Goal: Information Seeking & Learning: Learn about a topic

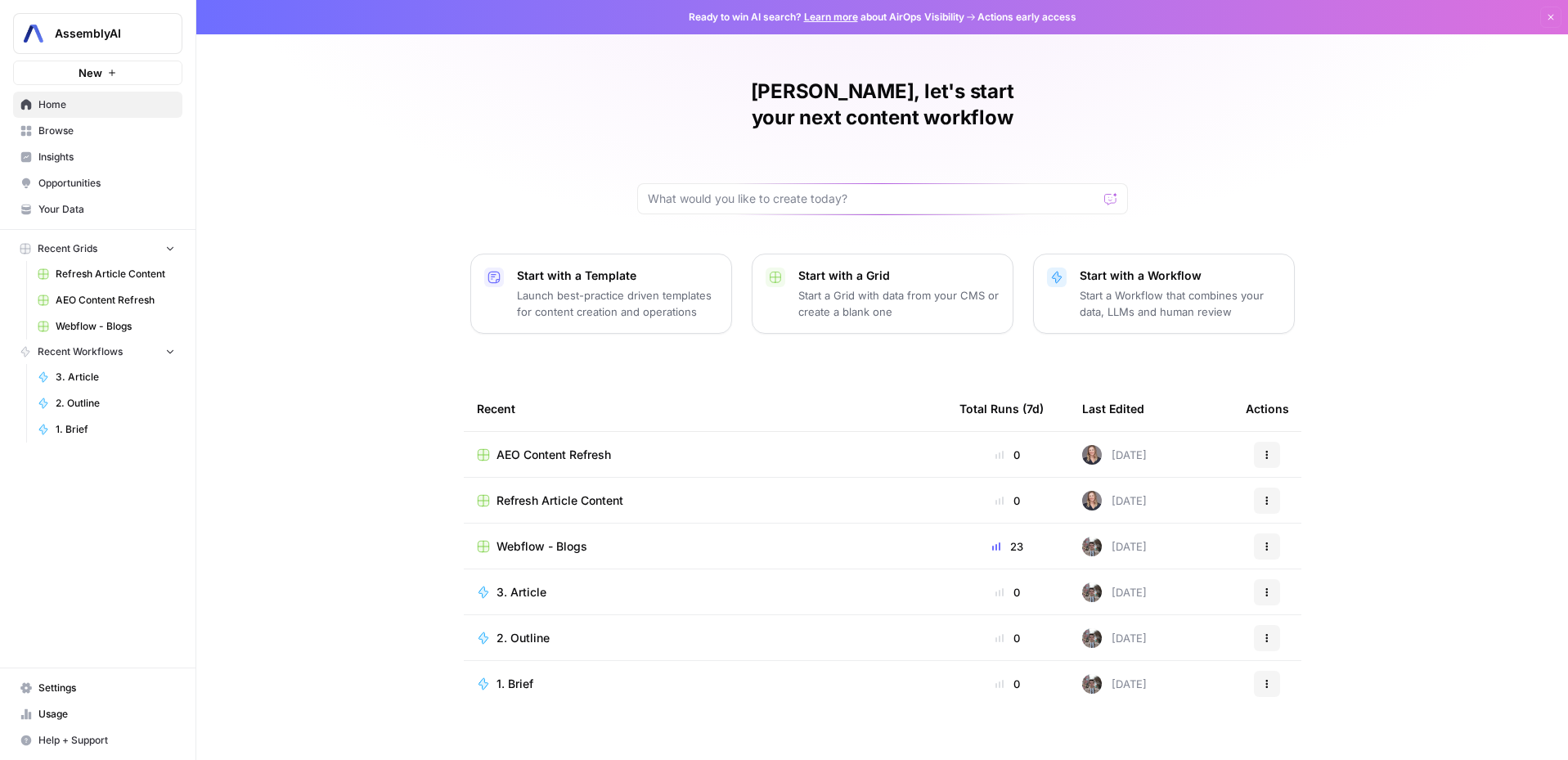
click at [76, 157] on span "Insights" at bounding box center [107, 157] width 137 height 15
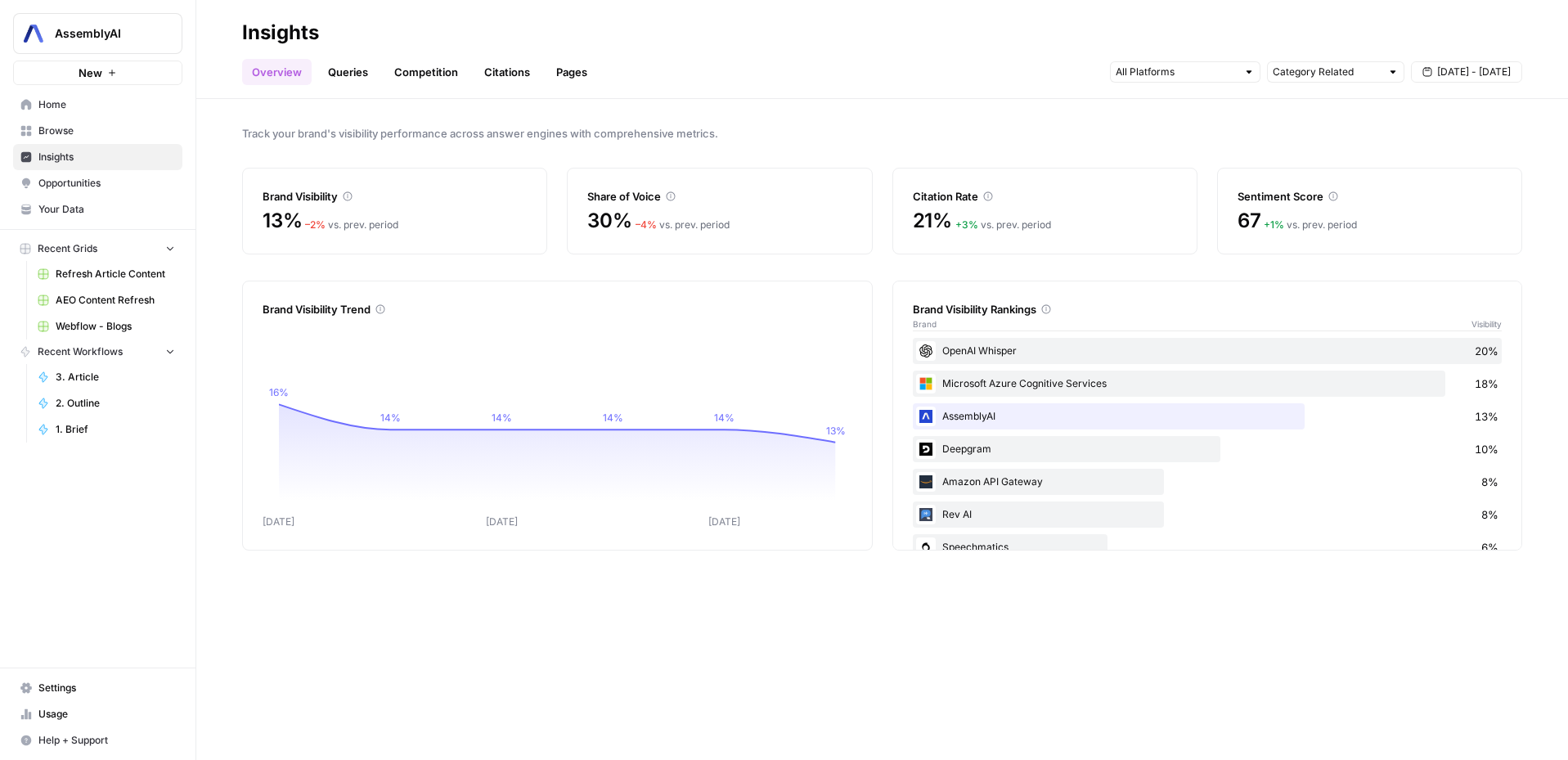
click at [81, 184] on span "Opportunities" at bounding box center [107, 183] width 137 height 15
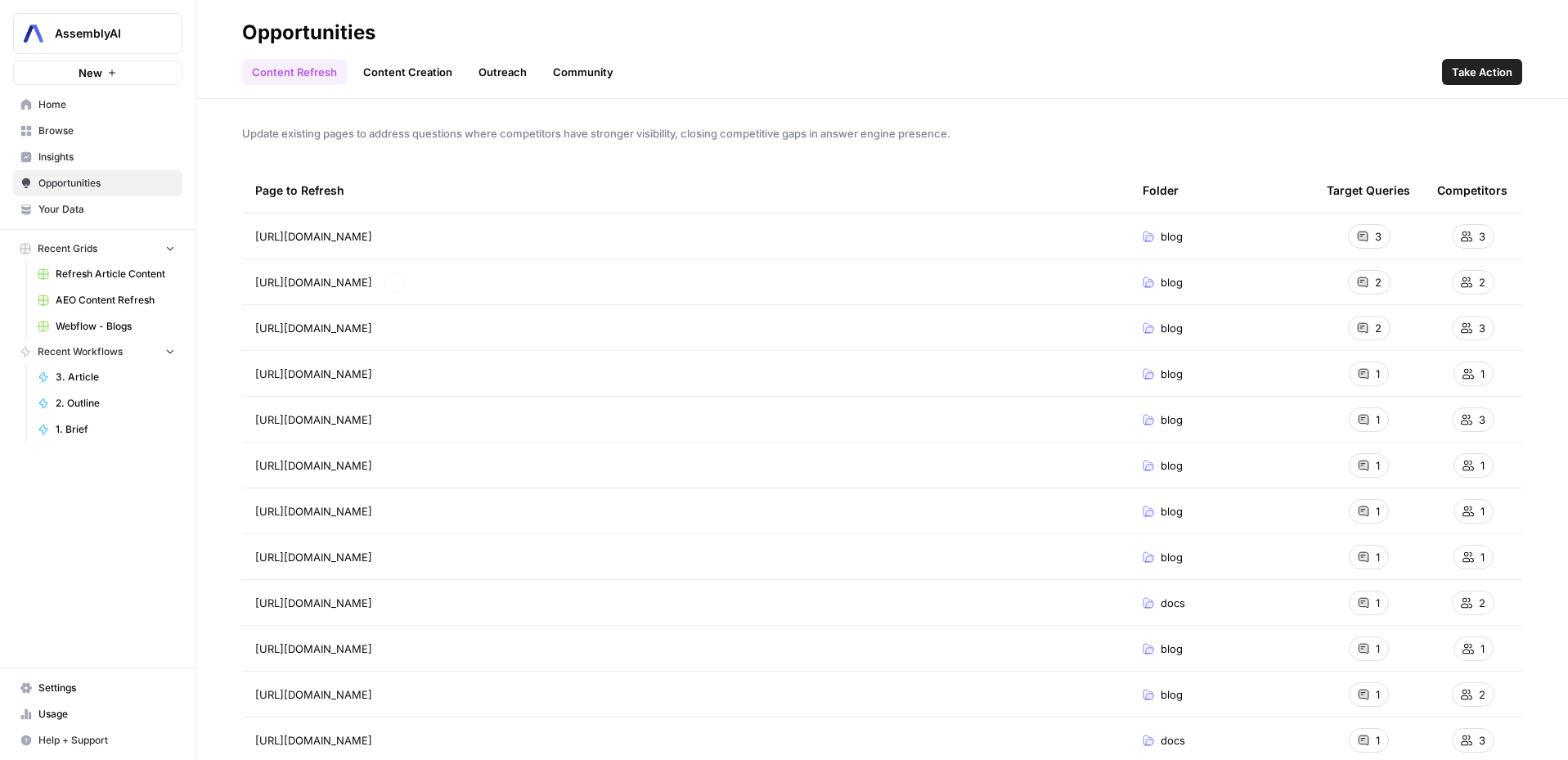
drag, startPoint x: 532, startPoint y: 269, endPoint x: 519, endPoint y: 268, distance: 13.0
click at [532, 269] on td "[URL][DOMAIN_NAME] Go to page" at bounding box center [686, 281] width 888 height 45
click at [372, 235] on span "[URL][DOMAIN_NAME]" at bounding box center [313, 237] width 117 height 16
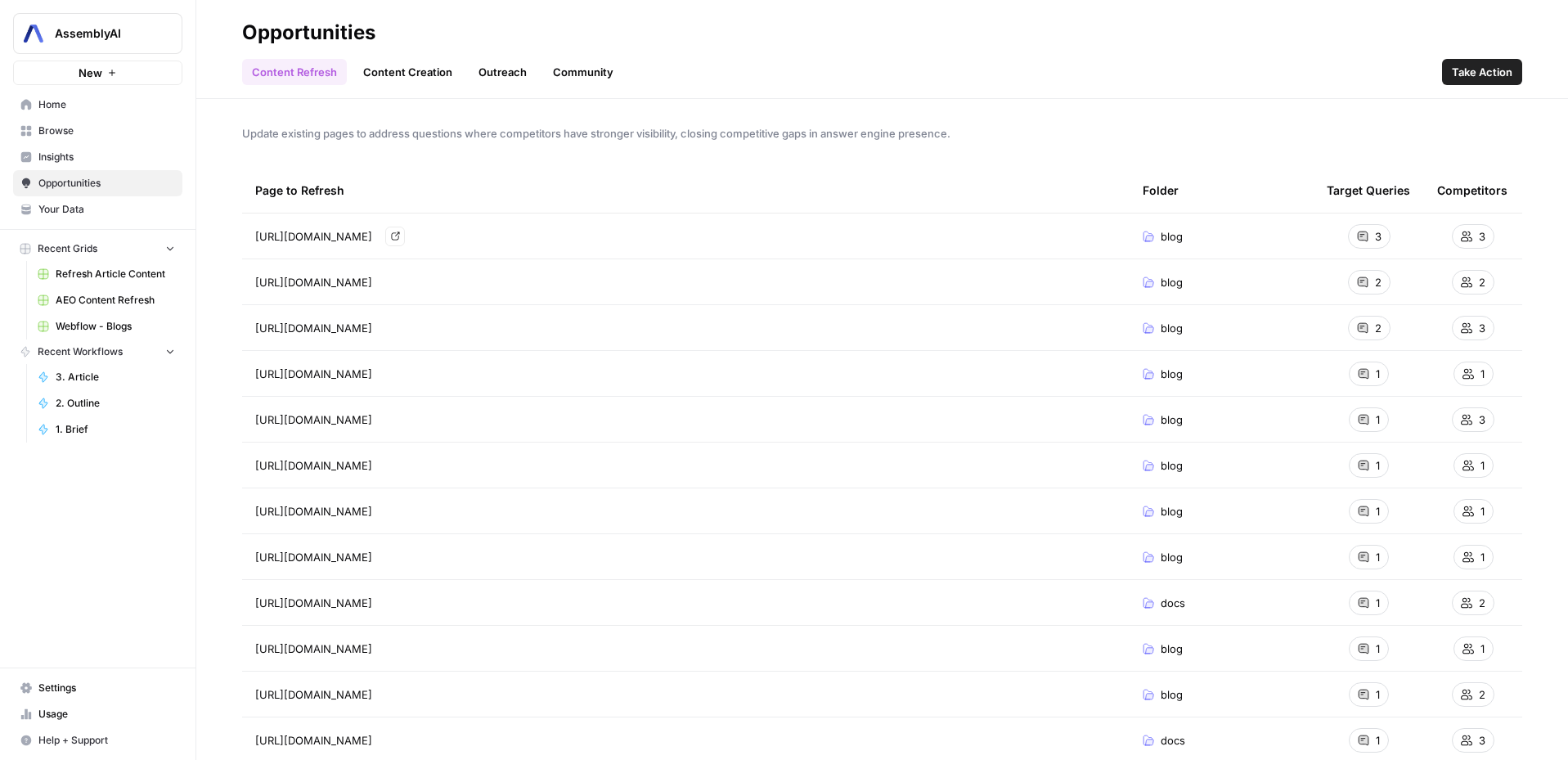
copy tr "[URL][DOMAIN_NAME] Go to page"
click at [372, 326] on span "[URL][DOMAIN_NAME]" at bounding box center [313, 328] width 117 height 16
click at [405, 332] on link "Go to page" at bounding box center [395, 328] width 20 height 20
click at [711, 368] on div "[URL][DOMAIN_NAME] Go to page" at bounding box center [686, 374] width 861 height 20
click at [400, 374] on icon "Go to page https://www.assemblyai.com/blog/what-is-audio-intelligence" at bounding box center [395, 373] width 9 height 9
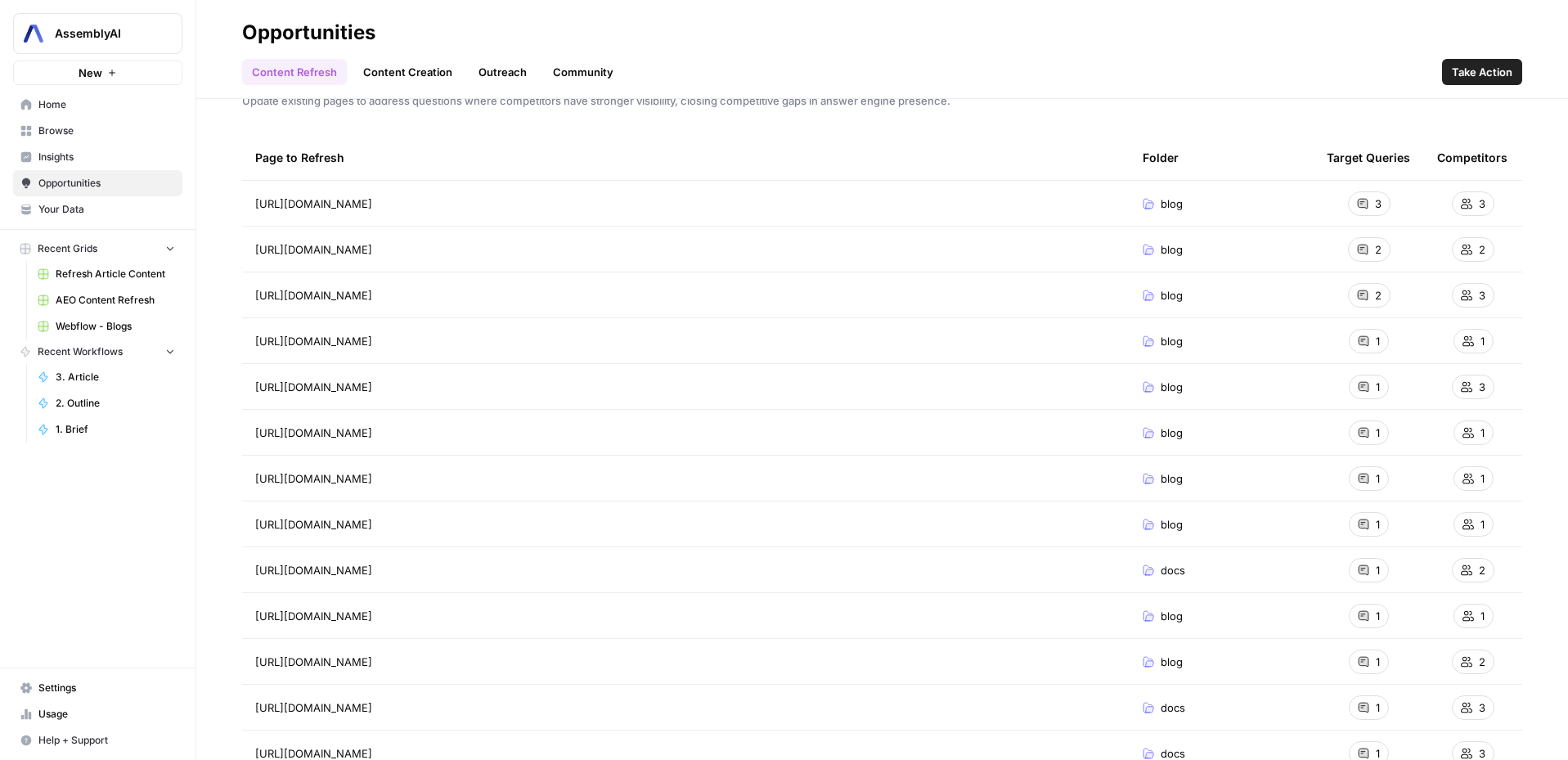
scroll to position [34, 0]
click at [372, 387] on span "[URL][DOMAIN_NAME]" at bounding box center [313, 386] width 117 height 16
click at [372, 383] on span "[URL][DOMAIN_NAME]" at bounding box center [313, 386] width 117 height 16
click at [400, 382] on icon "Go to page https://www.assemblyai.com/blog/customer-issues-retrying-requests" at bounding box center [395, 386] width 9 height 9
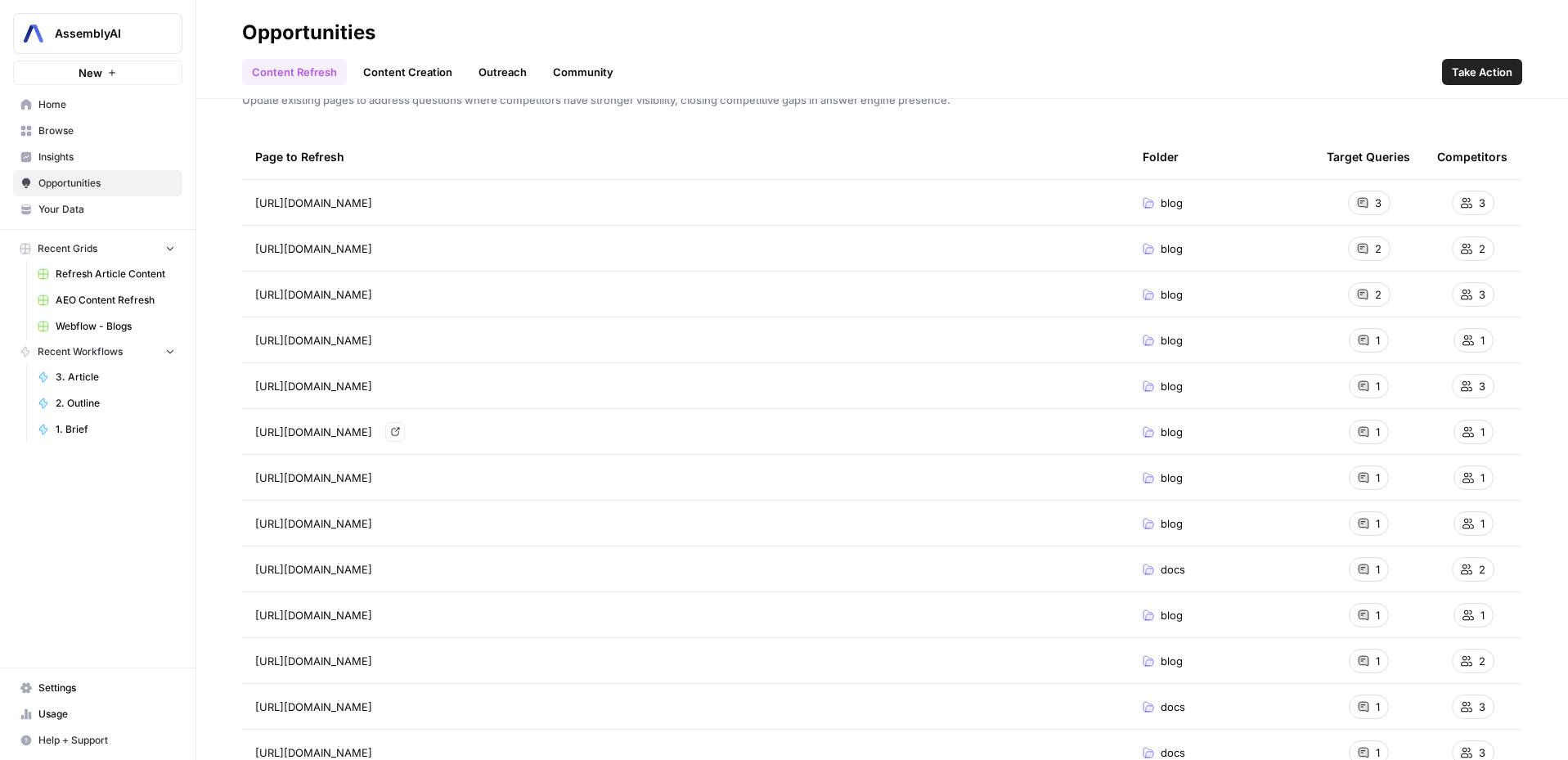
click at [372, 430] on span "[URL][DOMAIN_NAME]" at bounding box center [313, 431] width 117 height 16
copy tr "[URL][DOMAIN_NAME] Go to page"
click at [399, 479] on icon "Go to page https://www.assemblyai.com/blog/google-speech-to-text-api-python" at bounding box center [394, 477] width 8 height 8
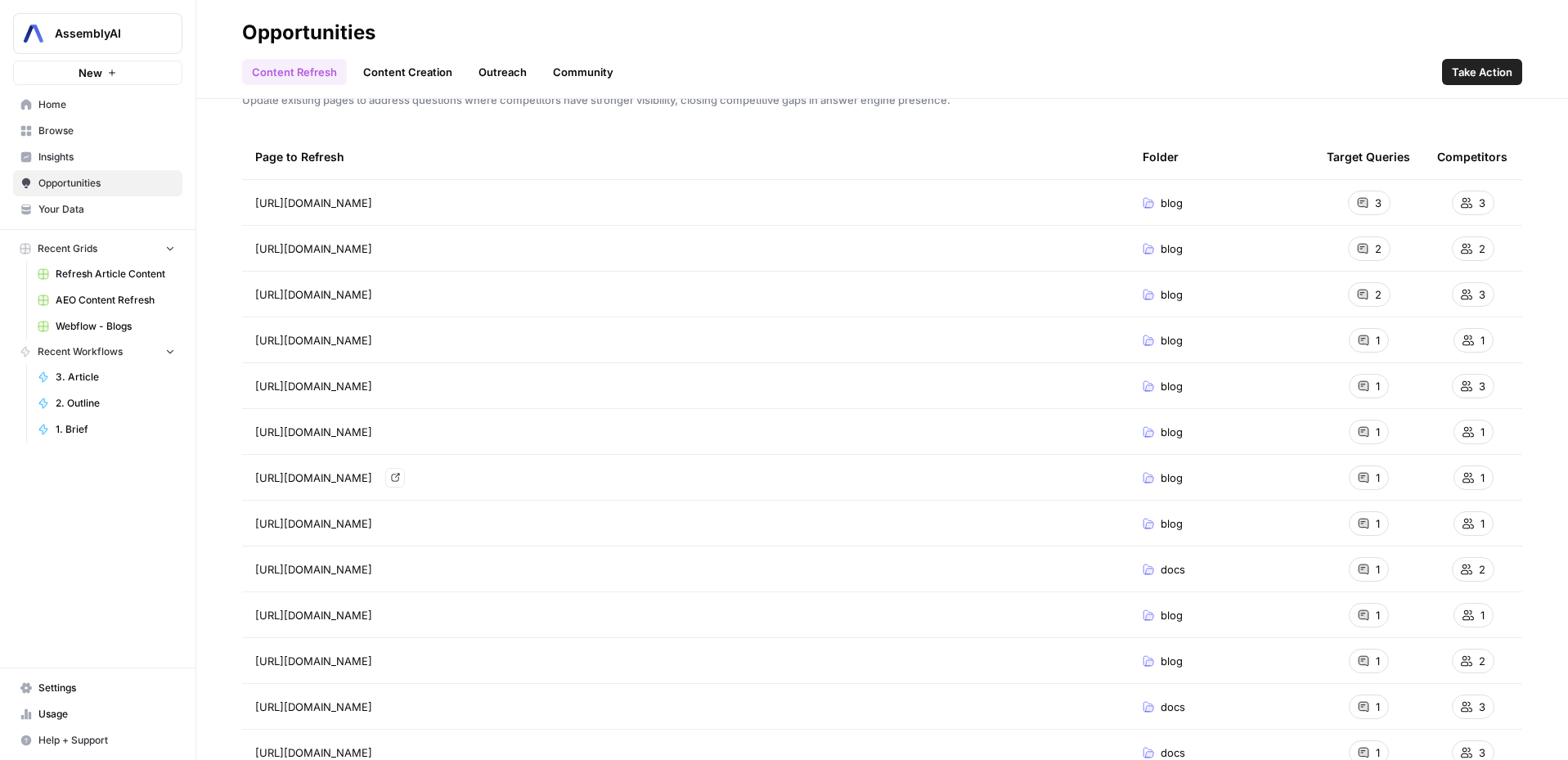
click at [405, 480] on link "Go to page" at bounding box center [395, 478] width 20 height 20
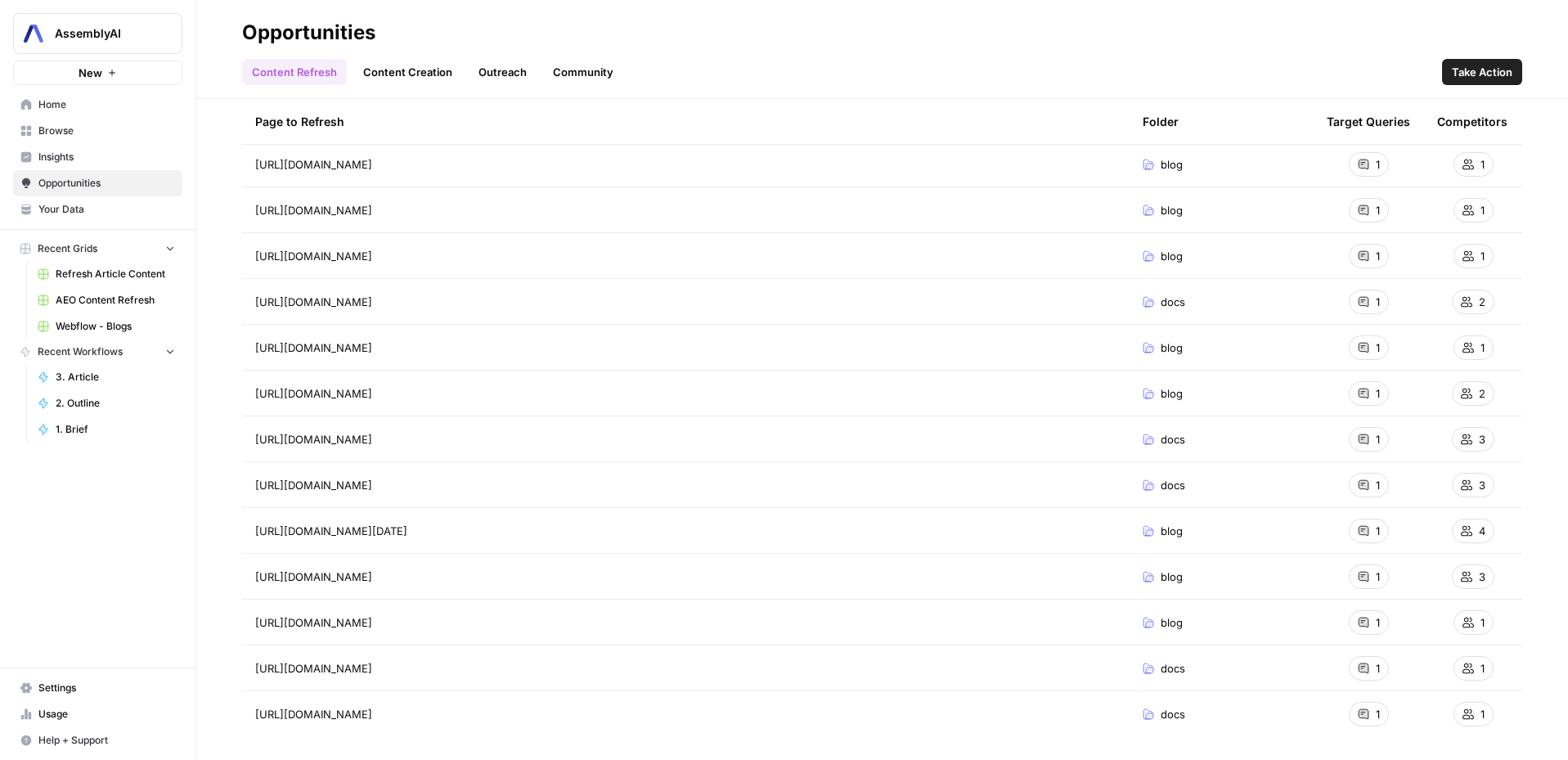
scroll to position [304, 0]
click at [1369, 301] on div "1" at bounding box center [1369, 298] width 40 height 25
click at [1359, 299] on div "1" at bounding box center [1369, 298] width 40 height 25
click at [399, 388] on icon "Go to page https://www.assemblyai.com/blog/choosing-a-stt-api-for-voice-agents" at bounding box center [394, 390] width 8 height 8
click at [399, 386] on icon "Go to page https://www.assemblyai.com/blog/choosing-a-stt-api-for-voice-agents" at bounding box center [394, 390] width 8 height 8
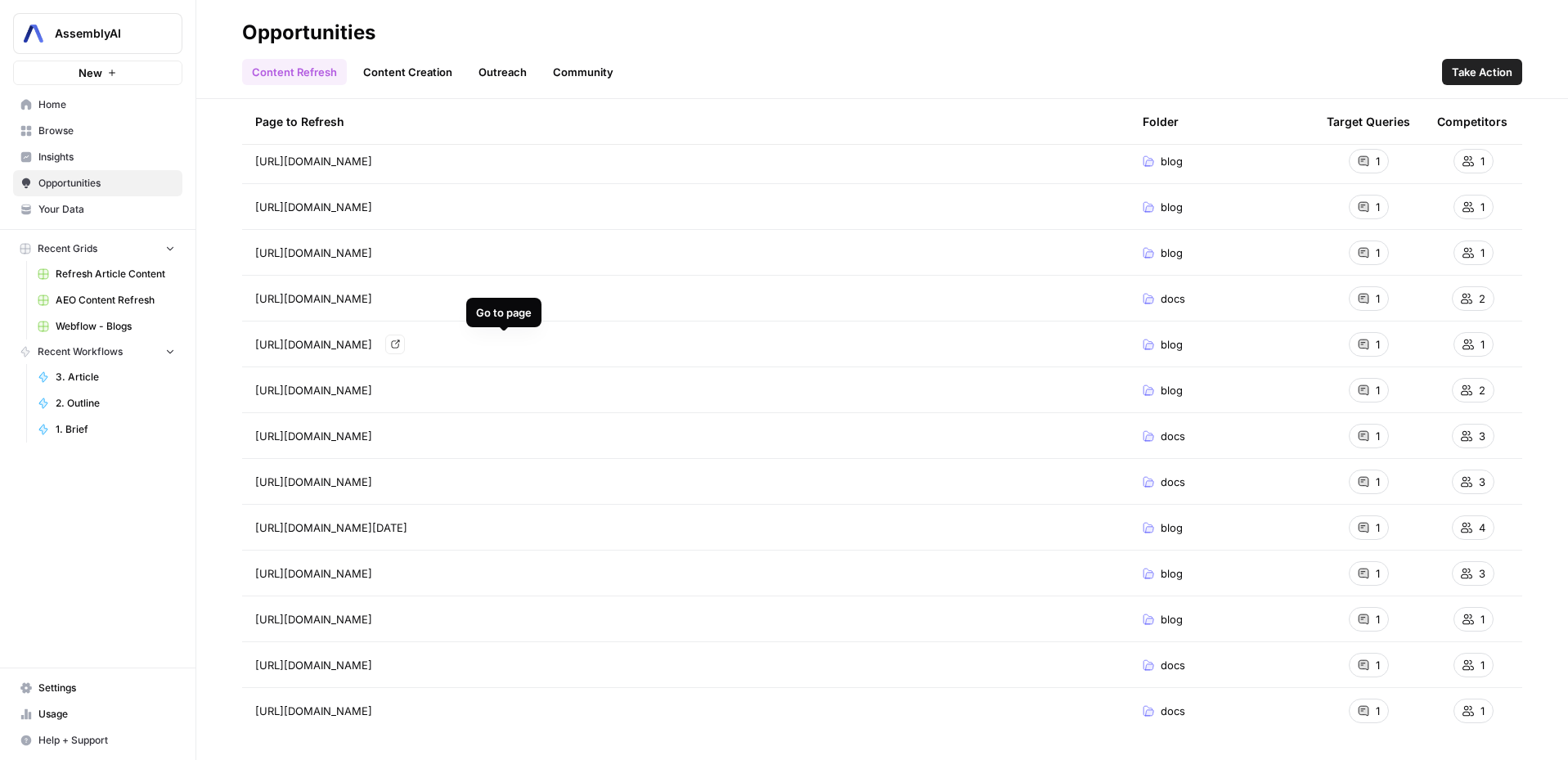
click at [400, 342] on icon "Go to page https://assemblyai.com/blog/word-error-rate" at bounding box center [395, 344] width 9 height 9
click at [399, 576] on icon "Go to page https://www.assemblyai.com/blog/improved-real-time-transcription-spe…" at bounding box center [394, 573] width 8 height 8
click at [400, 619] on icon "Go to page https://www.assemblyai.com/blog/leveraging-speech-ai-technology-can-…" at bounding box center [395, 619] width 9 height 9
click at [428, 72] on link "Content Creation" at bounding box center [407, 72] width 108 height 26
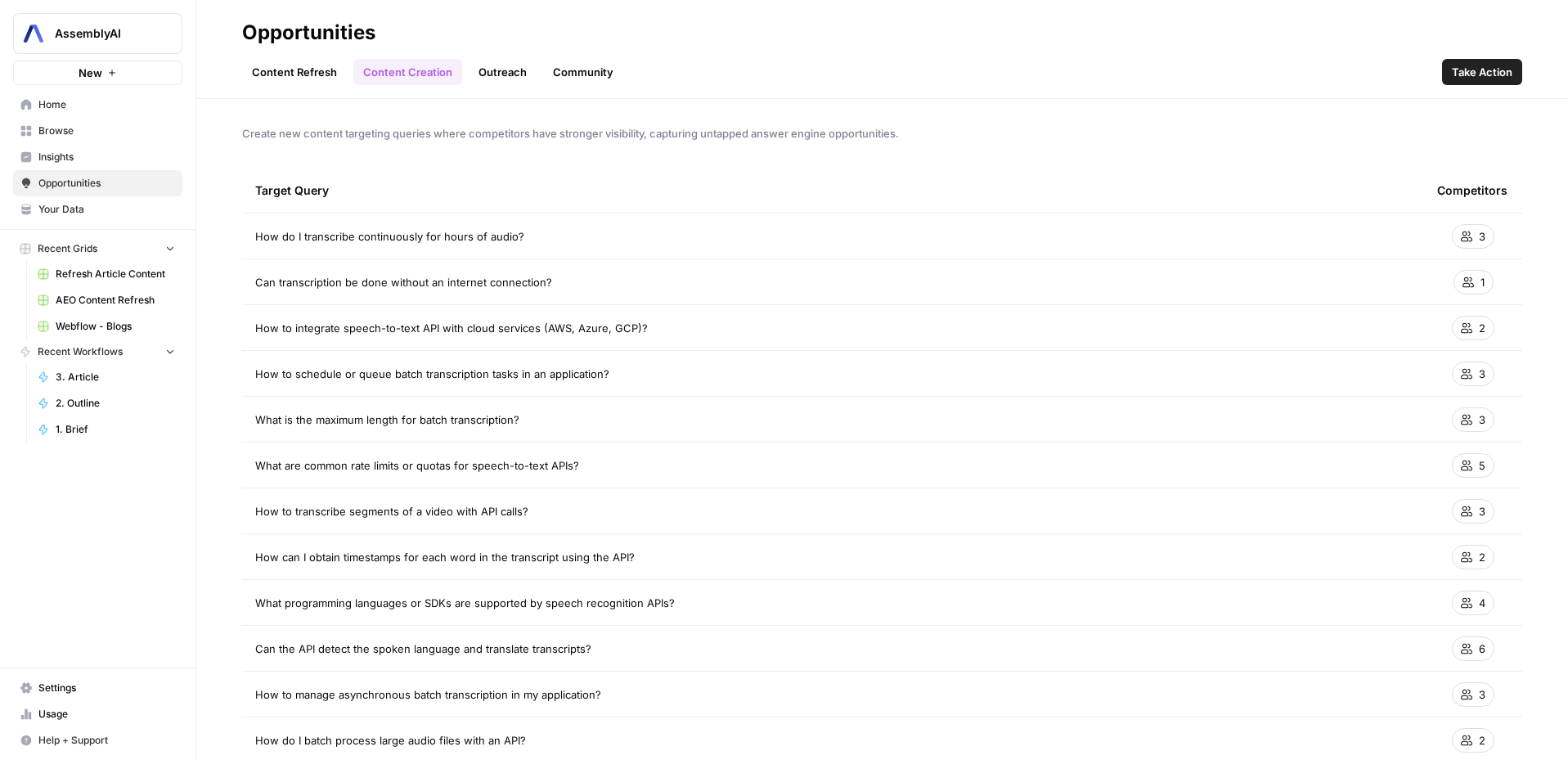
click at [1461, 236] on icon at bounding box center [1467, 236] width 12 height 12
click at [1479, 238] on span "3" at bounding box center [1481, 237] width 6 height 16
click at [524, 246] on td "How do I transcribe continuously for hours of audio?" at bounding box center [833, 235] width 1182 height 45
click at [496, 235] on span "How do I transcribe continuously for hours of audio?" at bounding box center [390, 237] width 270 height 16
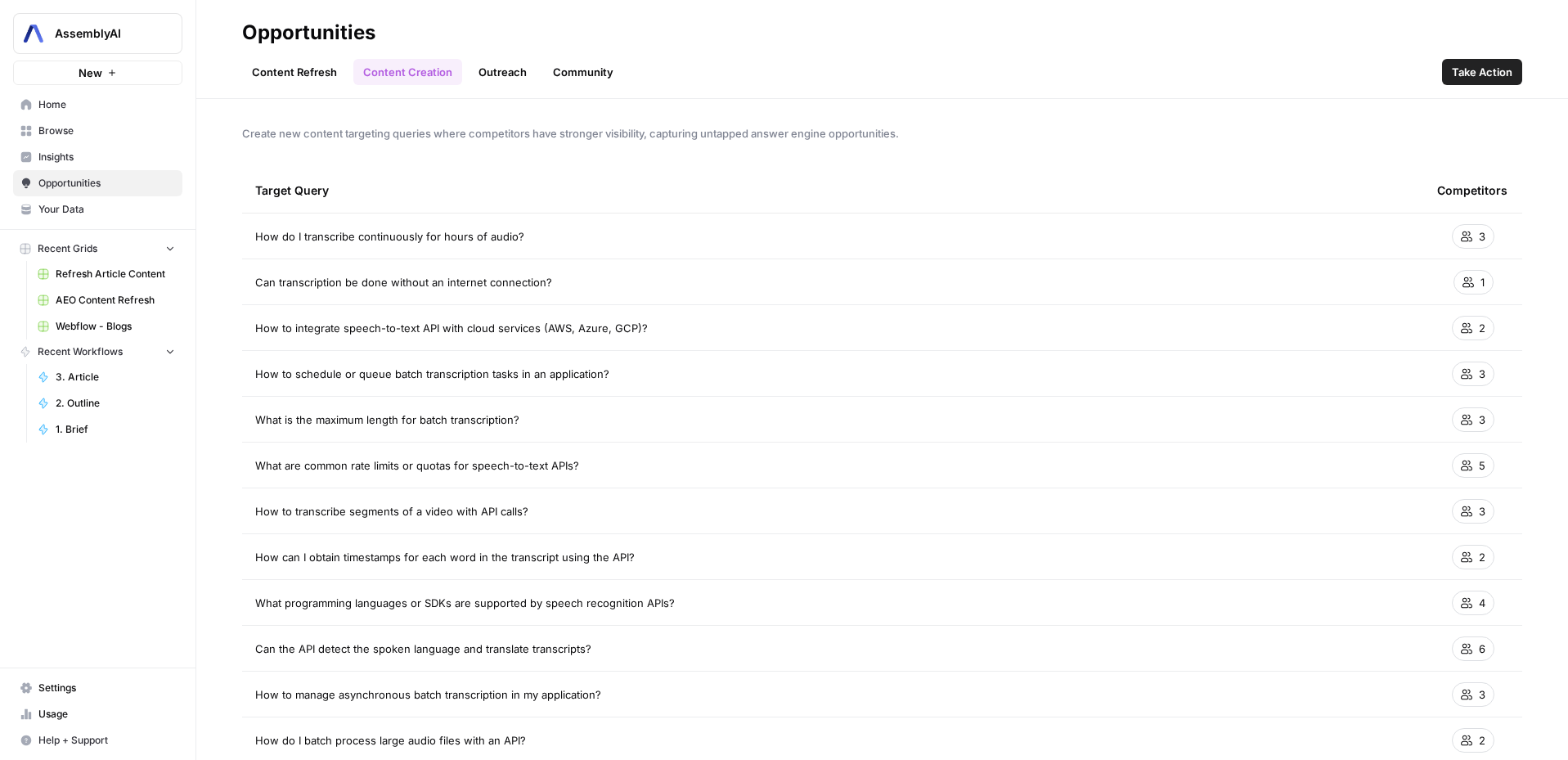
click at [496, 235] on span "How do I transcribe continuously for hours of audio?" at bounding box center [390, 237] width 270 height 16
click at [317, 236] on span "How do I transcribe continuously for hours of audio?" at bounding box center [390, 237] width 270 height 16
click at [463, 422] on span "What is the maximum length for batch transcription?" at bounding box center [387, 420] width 264 height 16
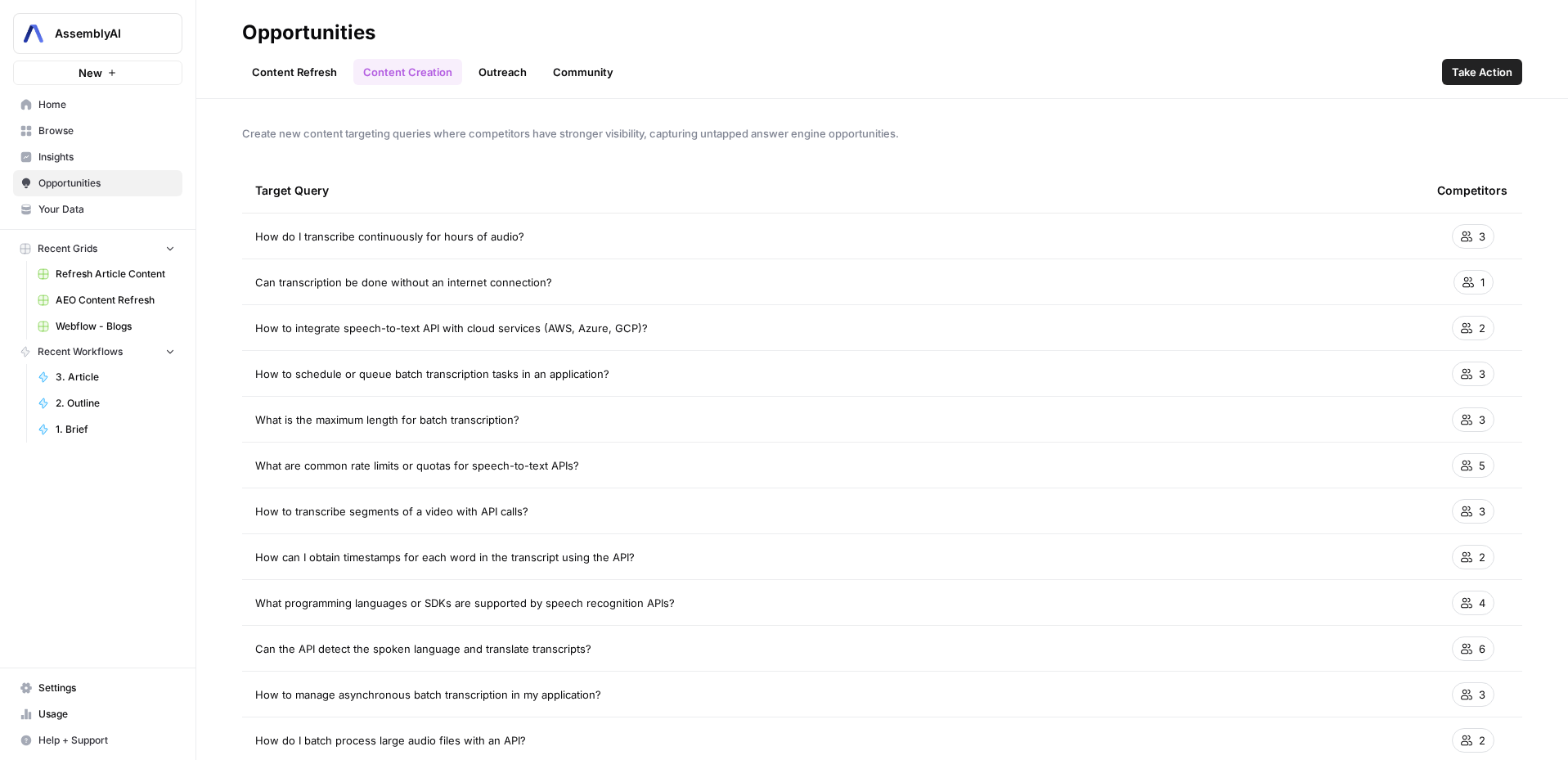
click at [453, 462] on span "What are common rate limits or quotas for speech-to-text APIs?" at bounding box center [417, 465] width 324 height 16
copy tr "What are common rate limits or quotas for speech-to-text APIs?"
click at [409, 504] on span "How to transcribe segments of a video with API calls?" at bounding box center [392, 512] width 273 height 16
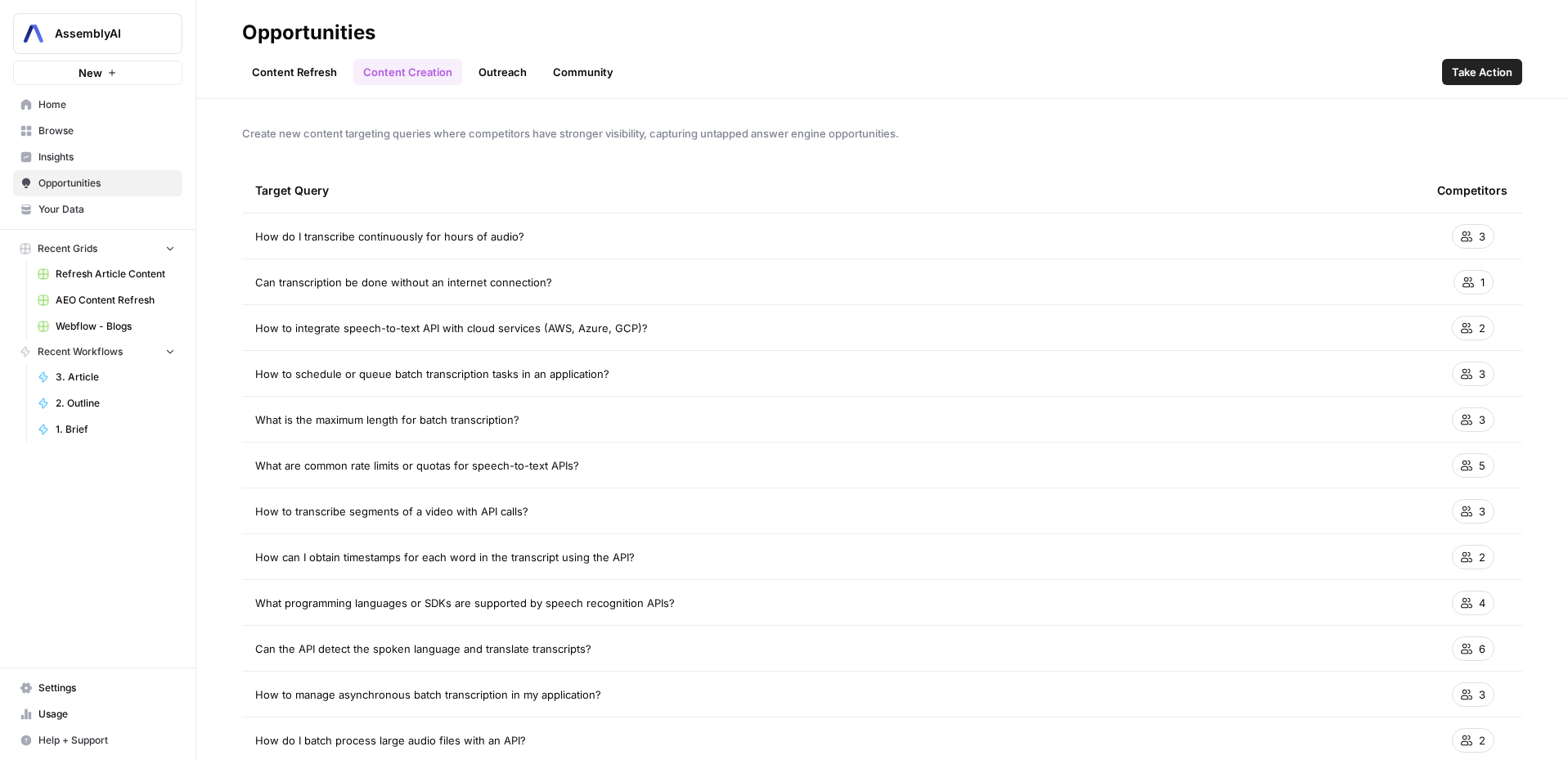
click at [409, 504] on span "How to transcribe segments of a video with API calls?" at bounding box center [392, 512] width 273 height 16
copy tr "How to transcribe segments of a video with API calls?"
click at [427, 559] on span "How can I obtain timestamps for each word in the transcript using the API?" at bounding box center [444, 557] width 380 height 16
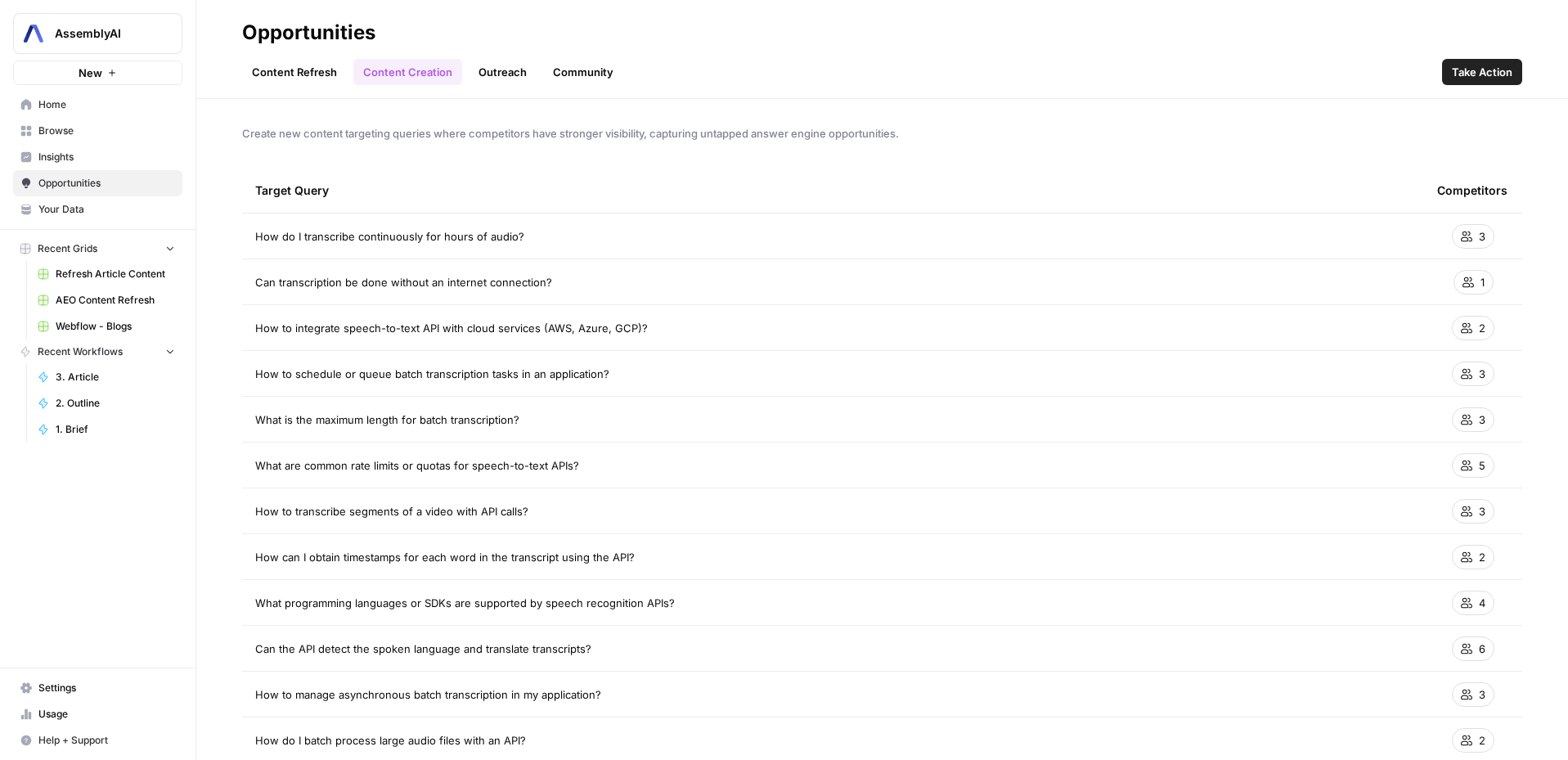
click at [427, 559] on span "How can I obtain timestamps for each word in the transcript using the API?" at bounding box center [444, 557] width 380 height 16
copy tr "How can I obtain timestamps for each word in the transcript using the API?"
click at [528, 603] on span "What programming languages or SDKs are supported by speech recognition APIs?" at bounding box center [464, 603] width 420 height 16
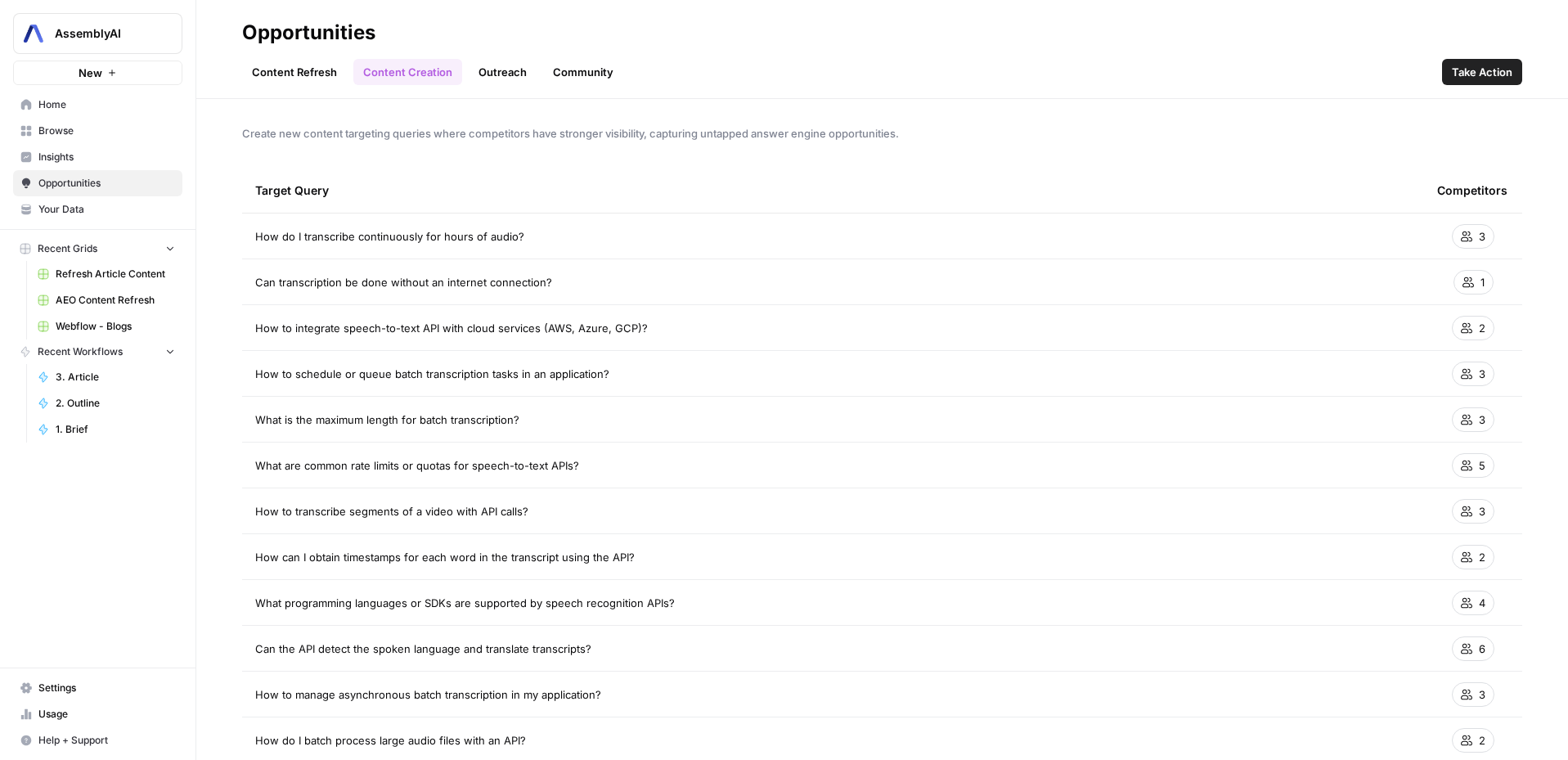
click at [514, 649] on span "Can the API detect the spoken language and translate transcripts?" at bounding box center [423, 648] width 336 height 16
copy tr "Can the API detect the spoken language and translate transcripts?"
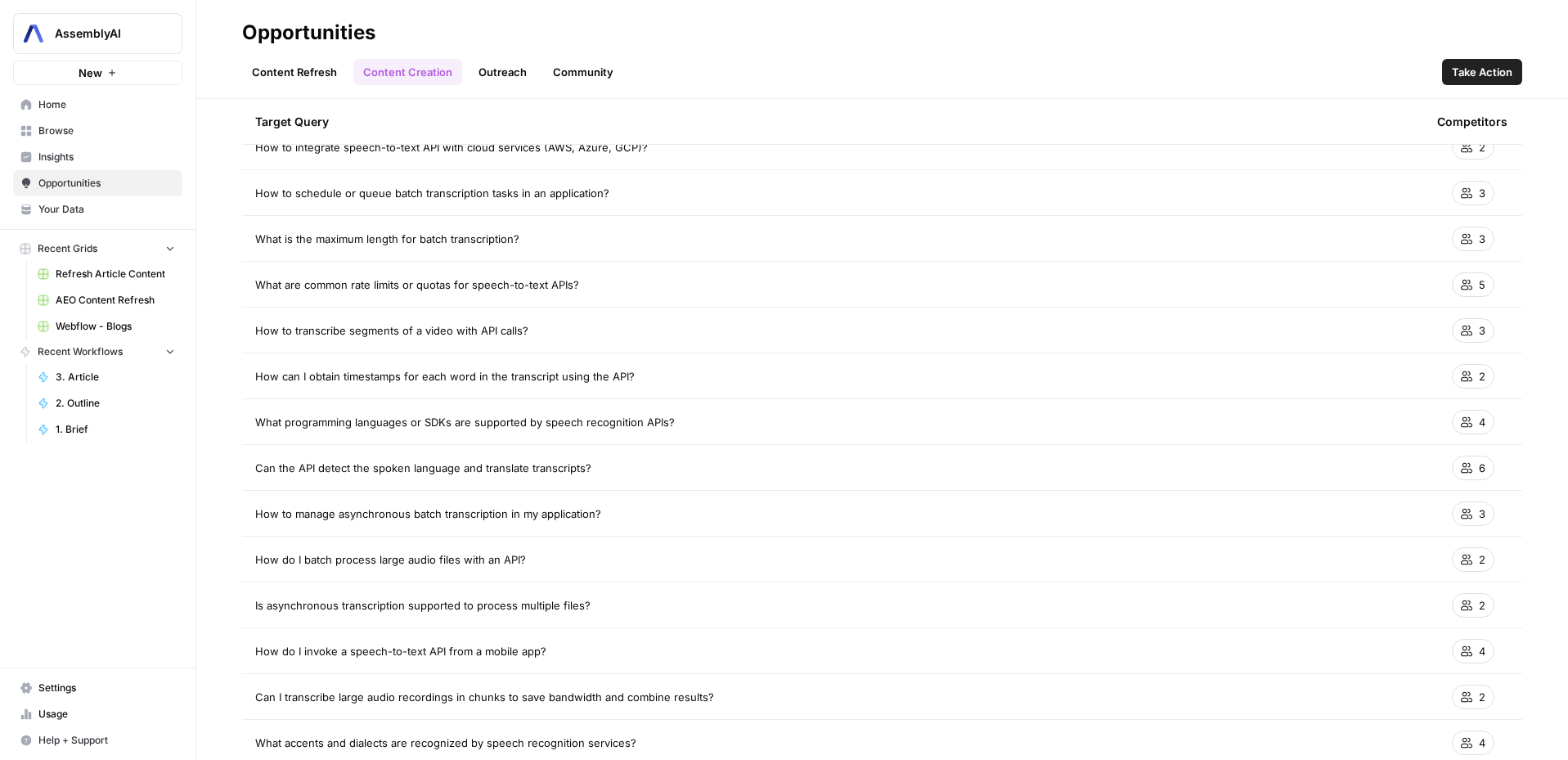
scroll to position [184, 0]
click at [391, 504] on span "How to manage asynchronous batch transcription in my application?" at bounding box center [428, 511] width 346 height 16
copy tr "How to manage asynchronous batch transcription in my application?"
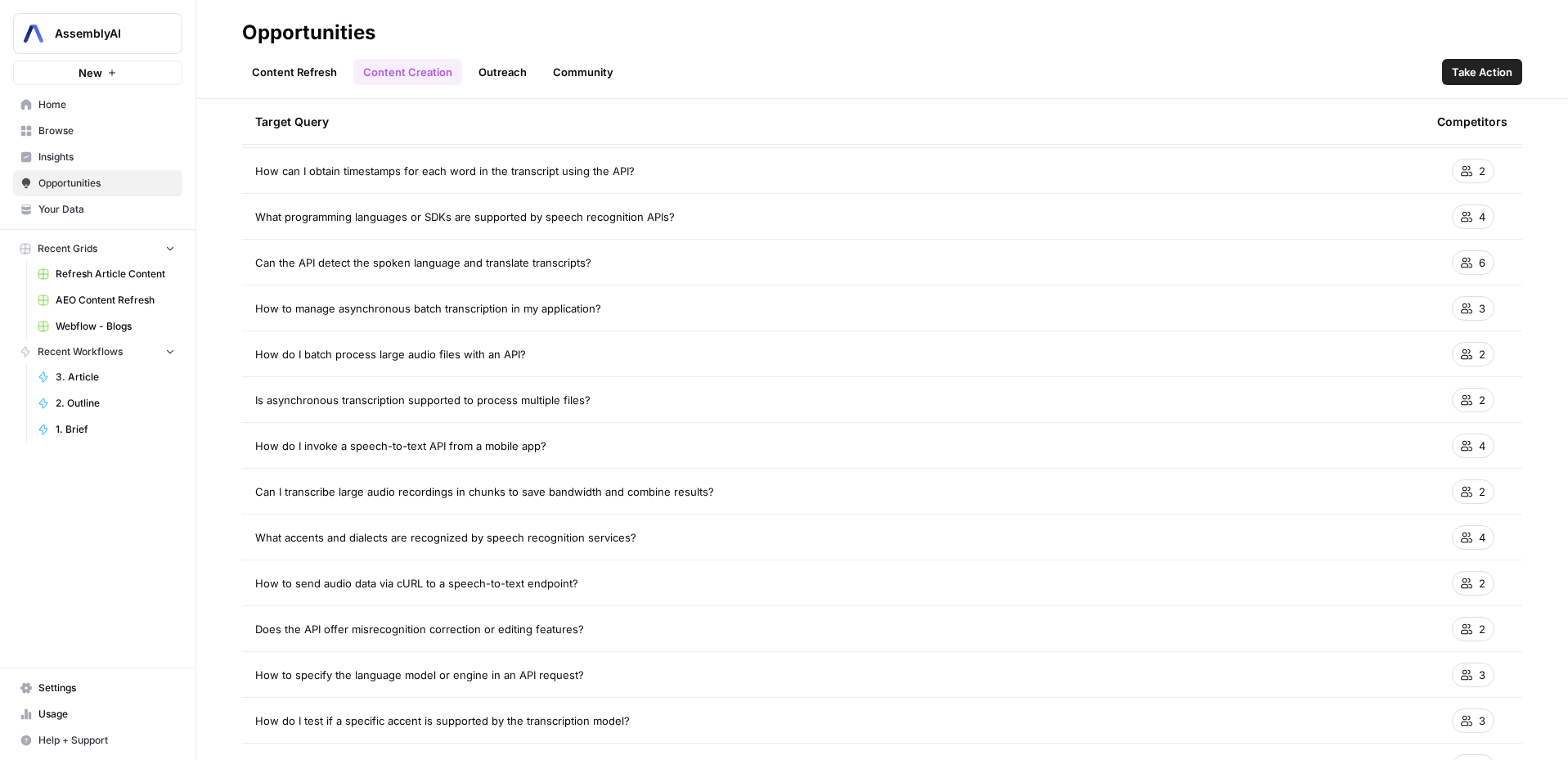
scroll to position [387, 0]
click at [383, 442] on span "How do I invoke a speech-to-text API from a mobile app?" at bounding box center [401, 445] width 291 height 16
copy tr "How do I invoke a speech-to-text API from a mobile app?"
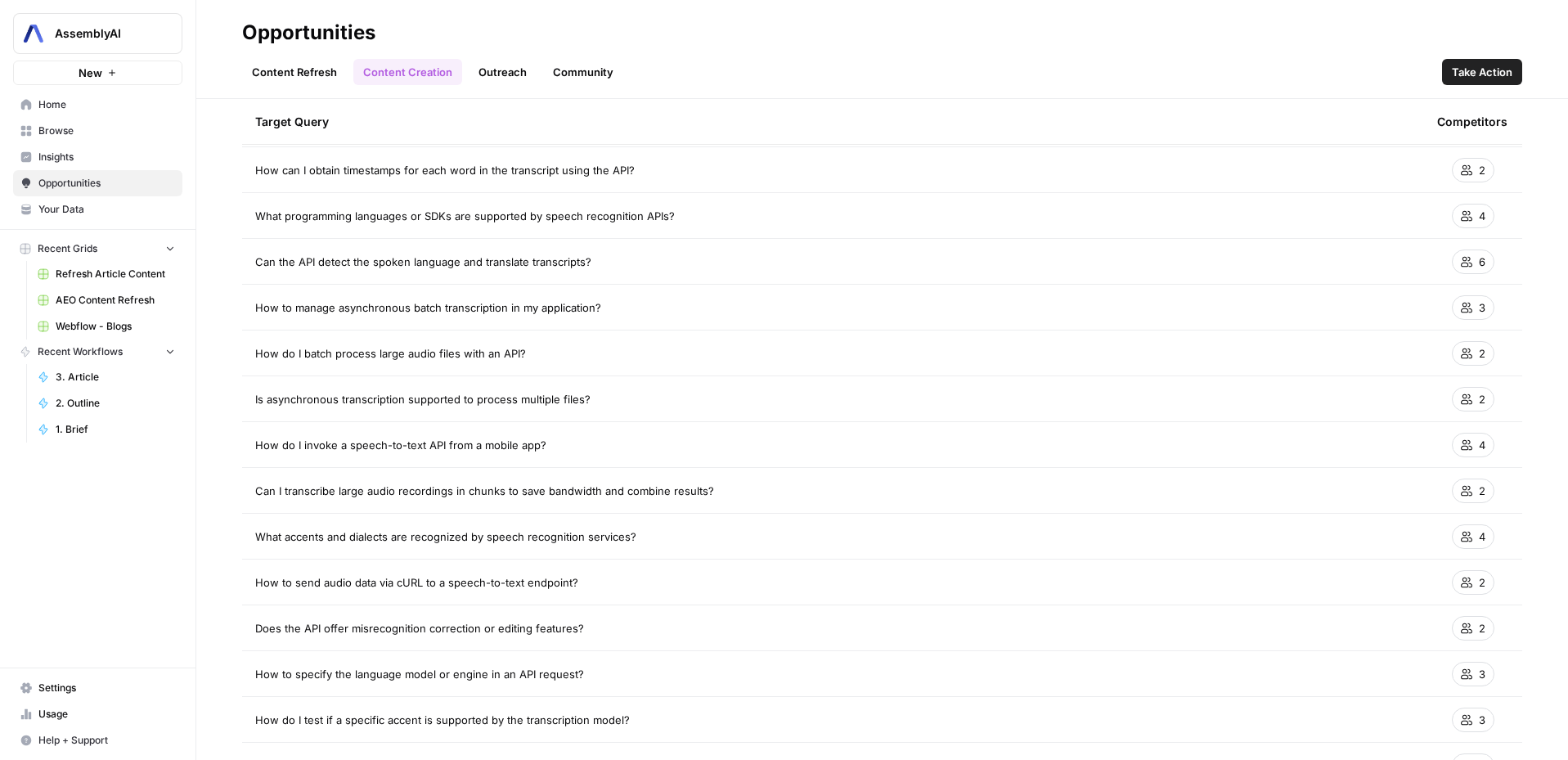
click at [451, 534] on span "What accents and dialects are recognized by speech recognition services?" at bounding box center [445, 536] width 382 height 16
copy tr "What accents and dialects are recognized by speech recognition services?"
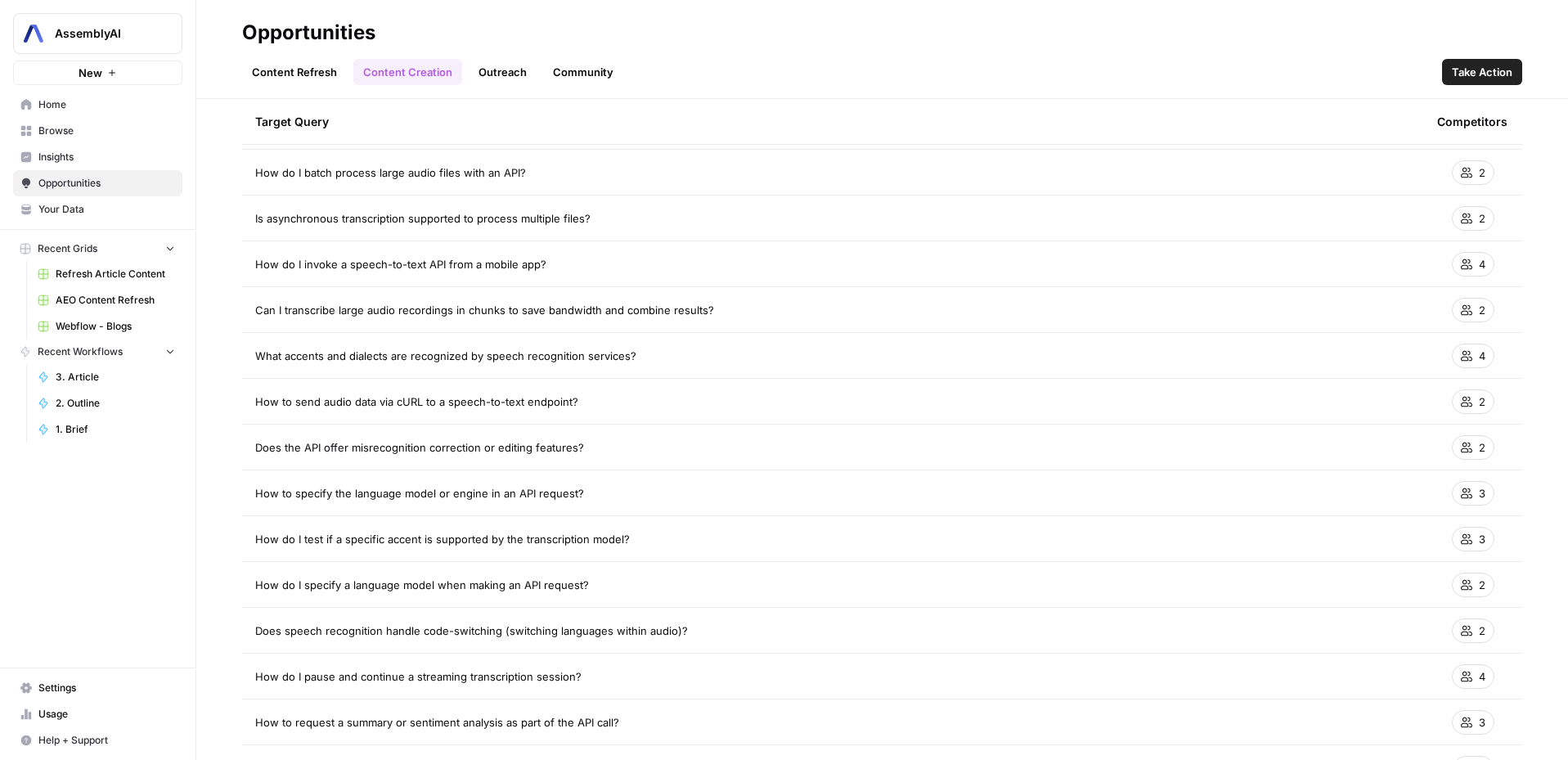
scroll to position [569, 0]
click at [402, 535] on span "How do I test if a specific accent is supported by the transcription model?" at bounding box center [442, 537] width 374 height 16
copy tr "How do I test if a specific accent is supported by the transcription model?"
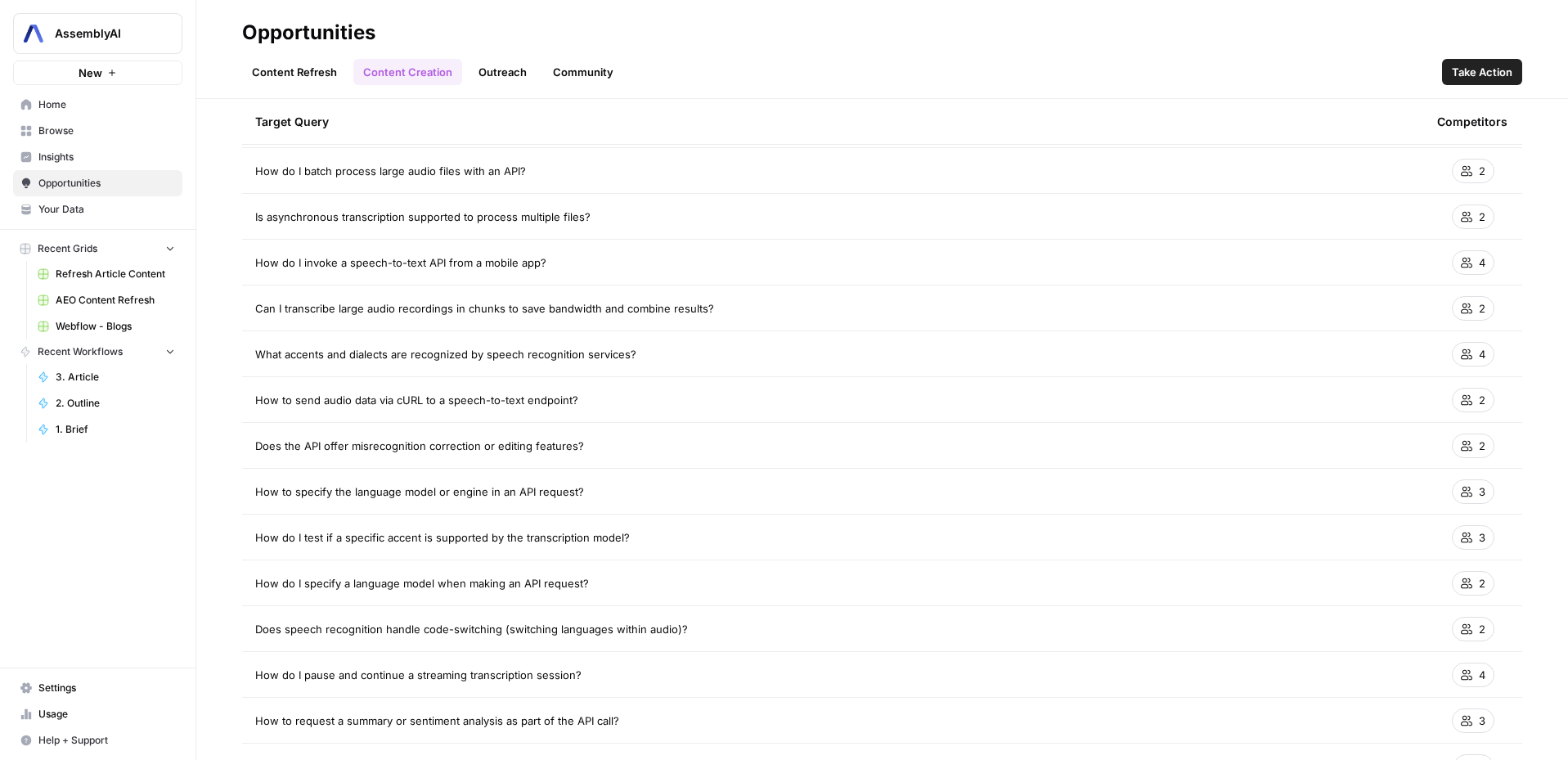
scroll to position [596, 0]
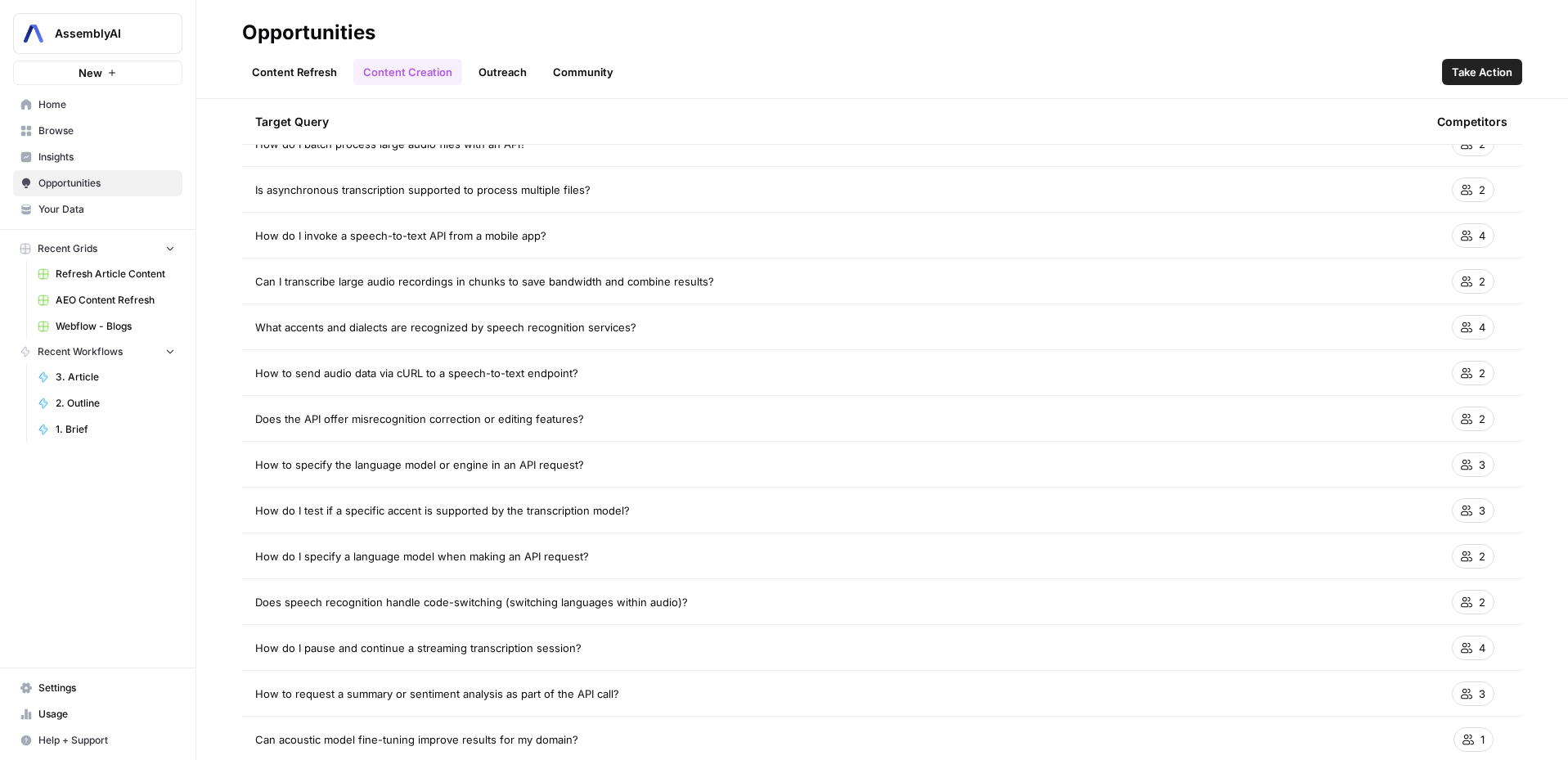
click at [463, 650] on span "How do I pause and continue a streaming transcription session?" at bounding box center [418, 648] width 326 height 16
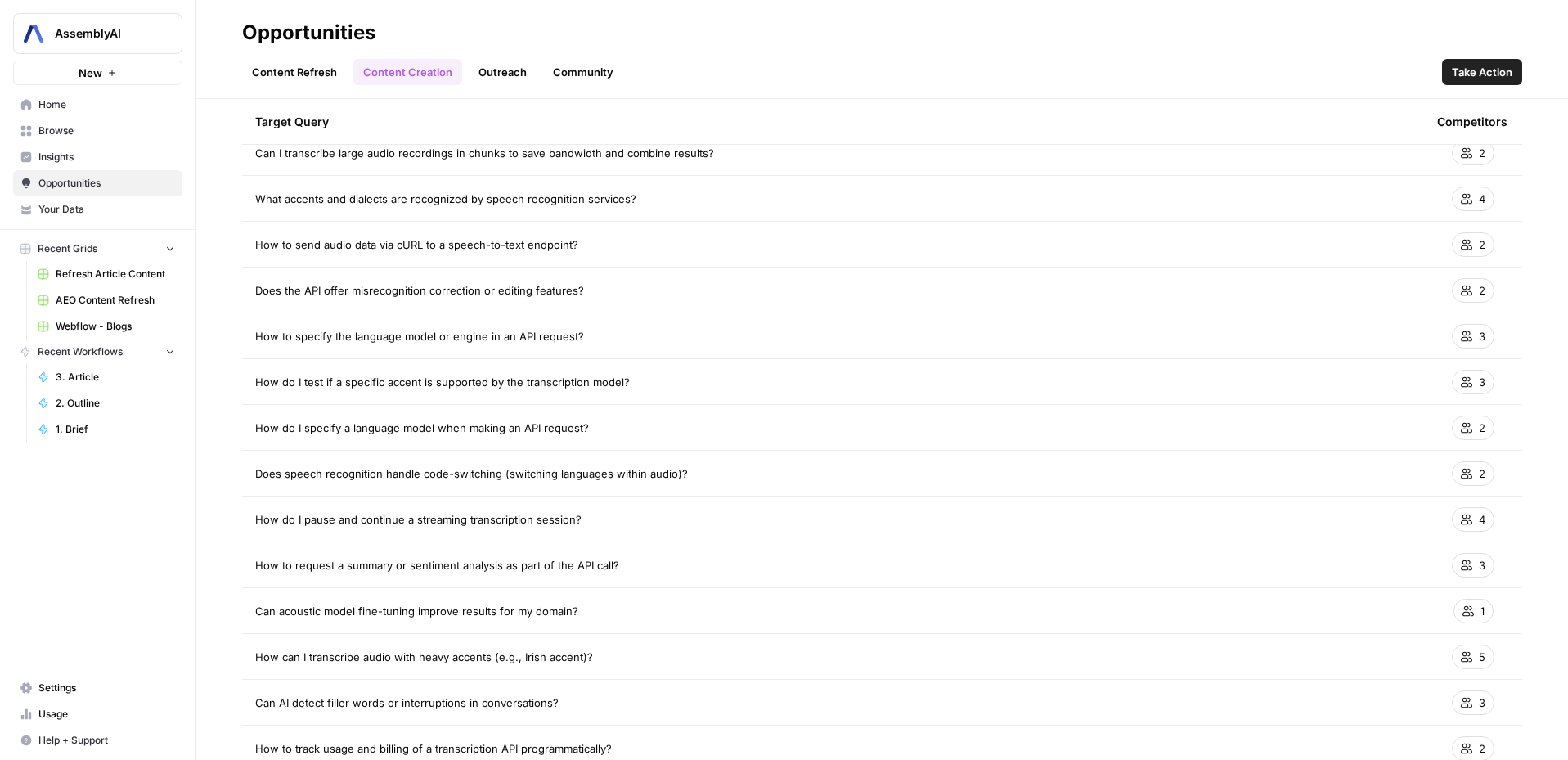
scroll to position [905, 0]
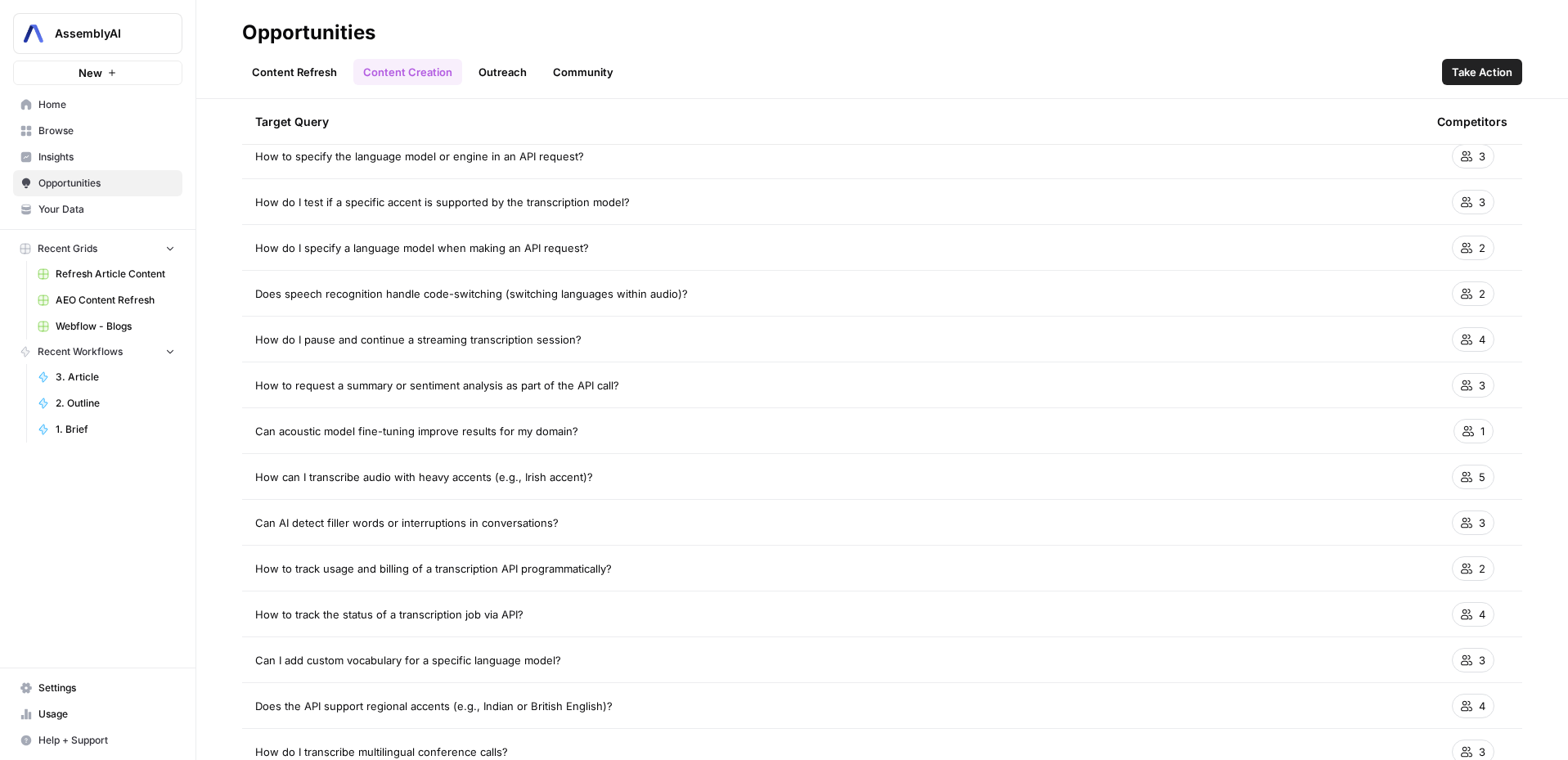
click at [420, 476] on span "How can I transcribe audio with heavy accents (e.g., Irish accent)?" at bounding box center [423, 477] width 338 height 16
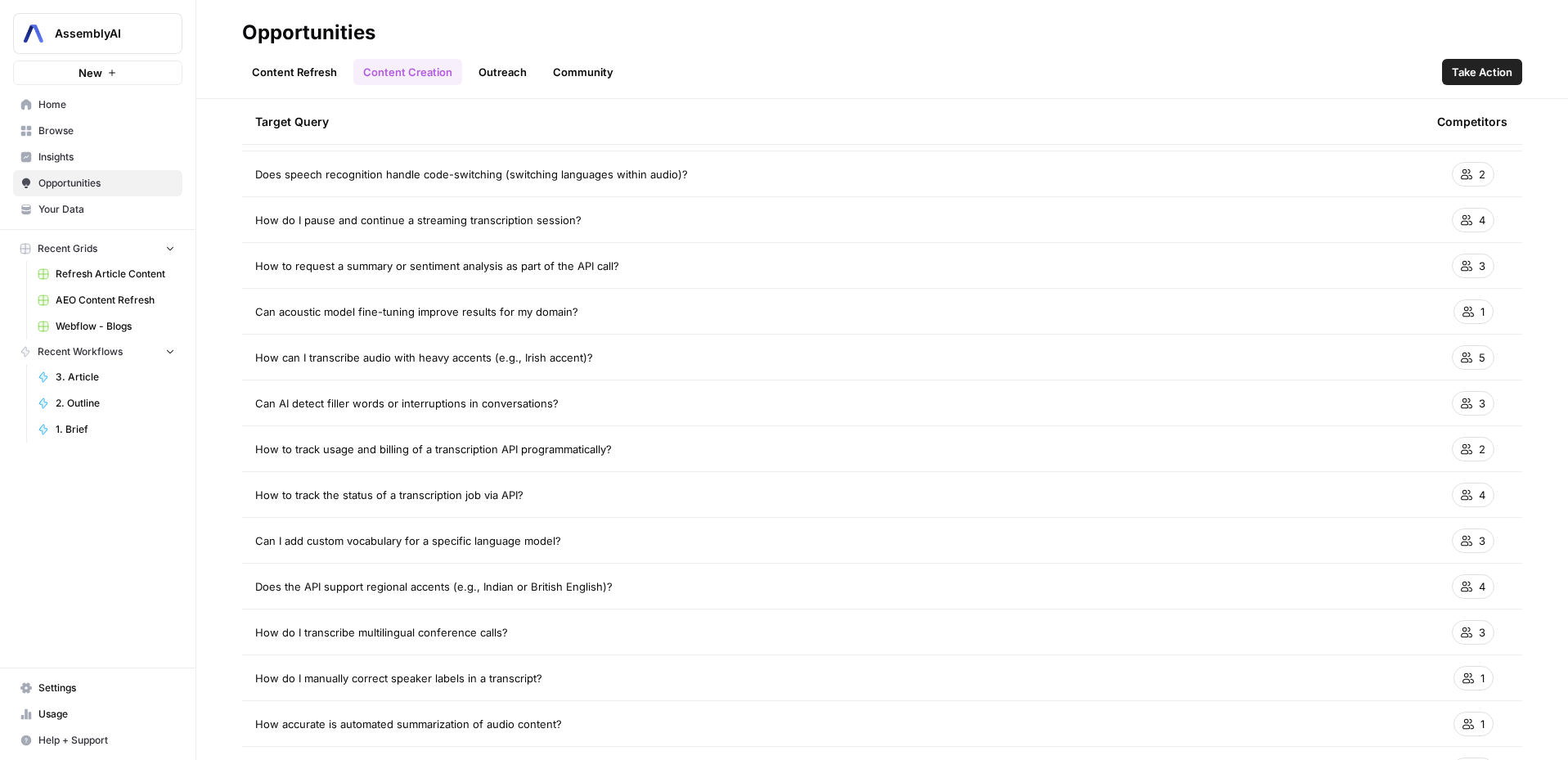
scroll to position [1027, 0]
click at [441, 579] on span "Does the API support regional accents (e.g., Indian or British English)?" at bounding box center [433, 583] width 358 height 16
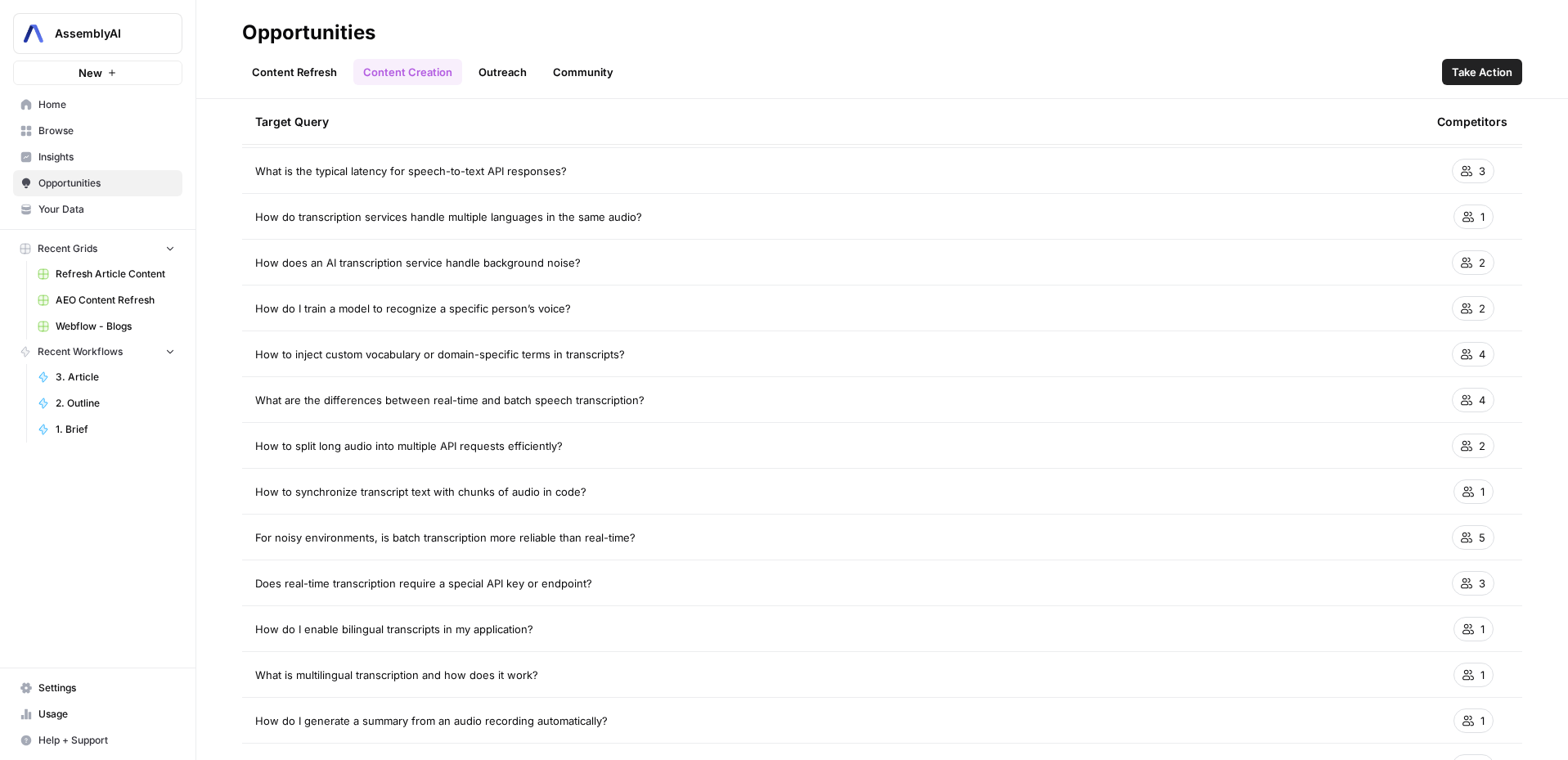
scroll to position [1992, 0]
click at [363, 533] on span "For noisy environments, is batch transcription more reliable than real-time?" at bounding box center [445, 534] width 381 height 16
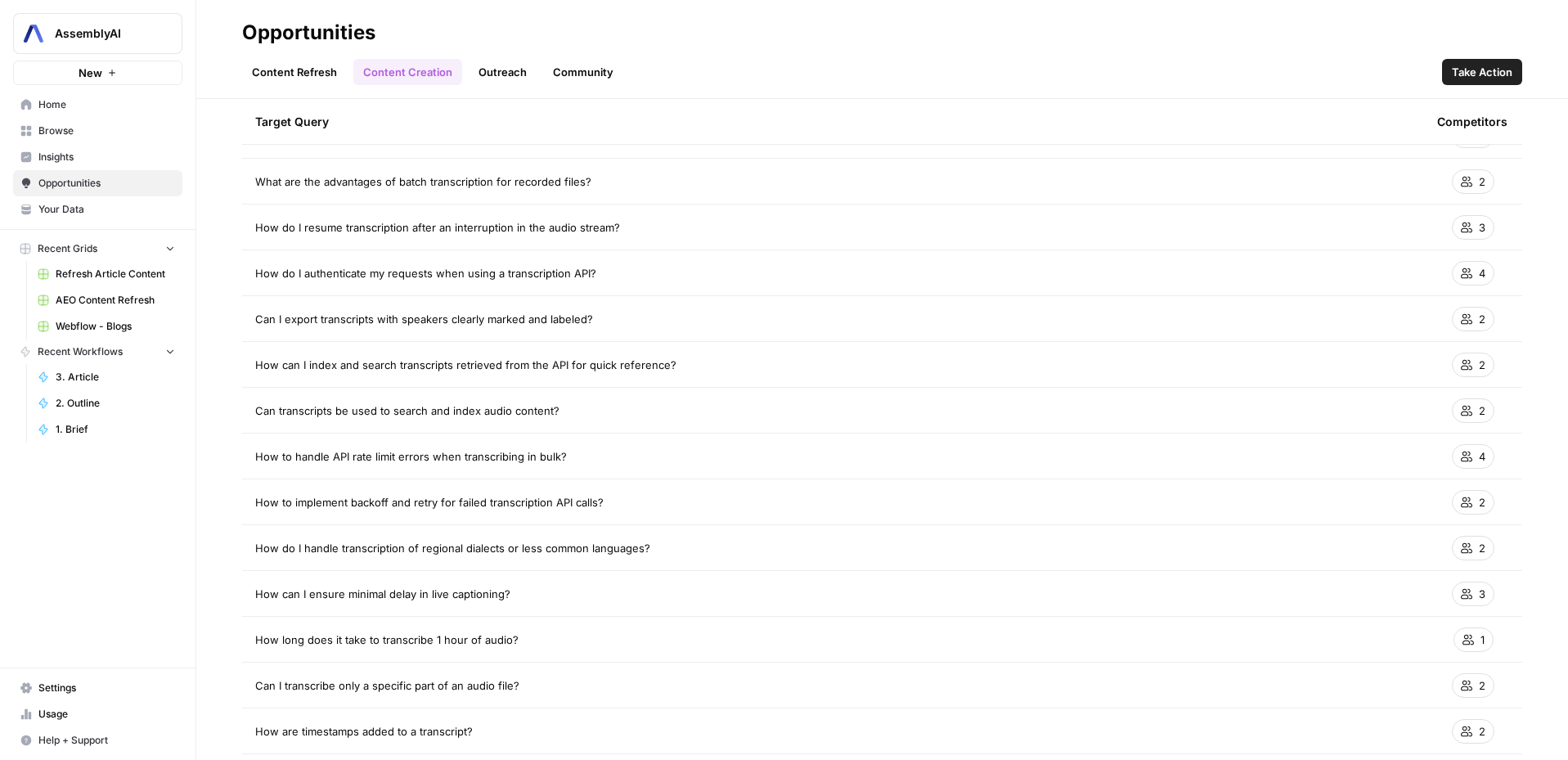
scroll to position [3146, 0]
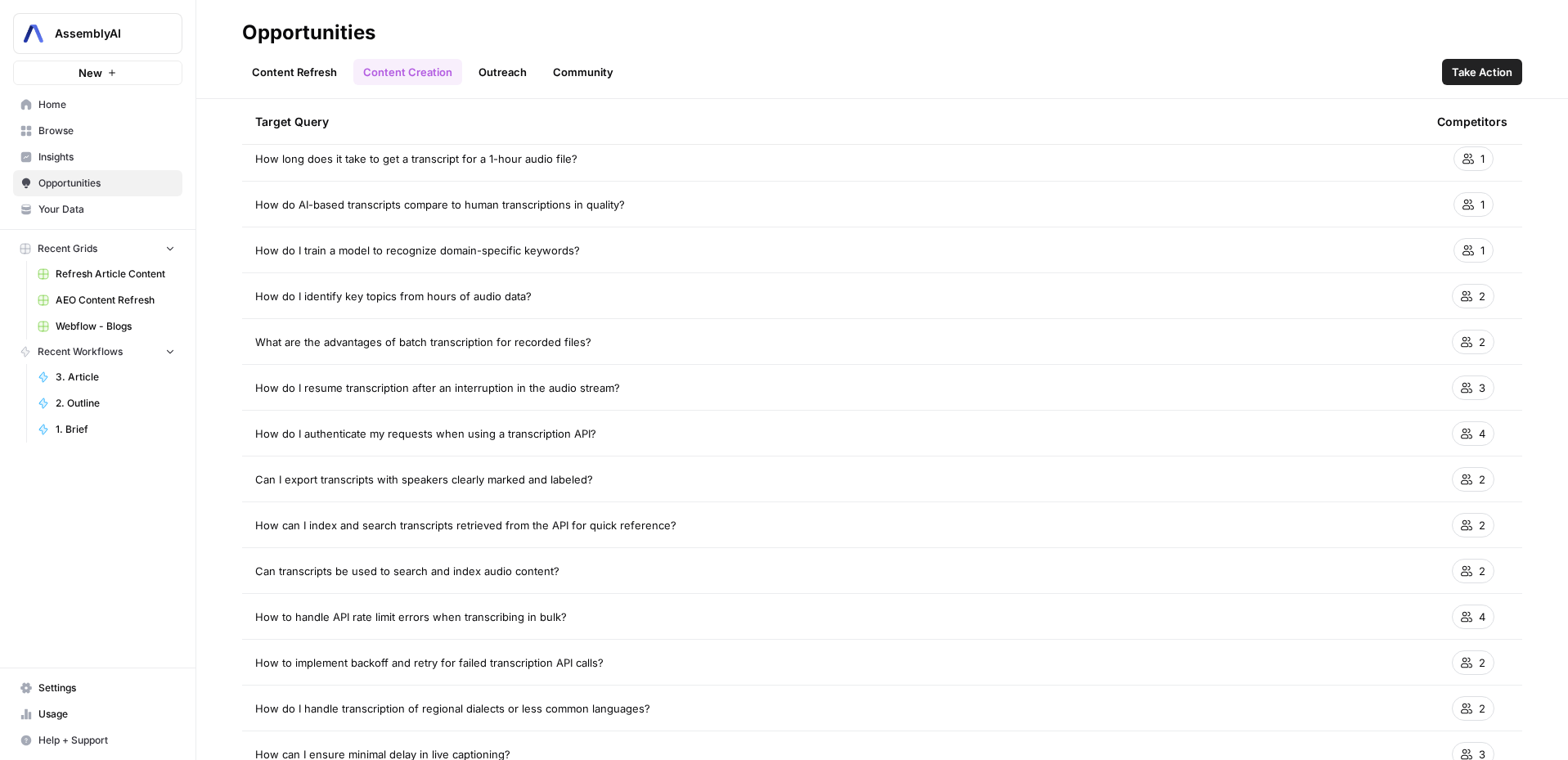
click at [521, 74] on link "Outreach" at bounding box center [503, 72] width 68 height 26
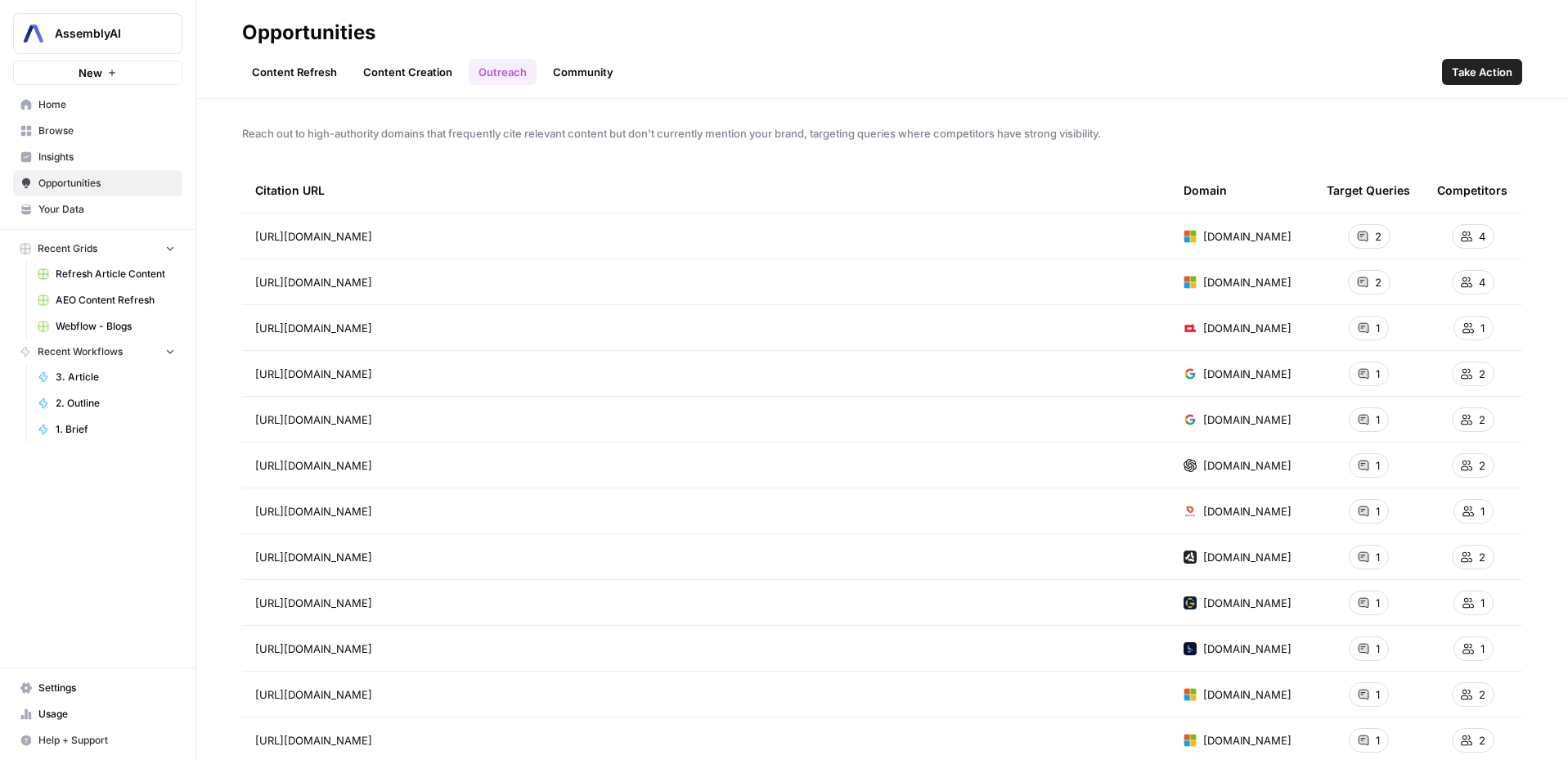
click at [1482, 72] on span "Take Action" at bounding box center [1482, 72] width 60 height 16
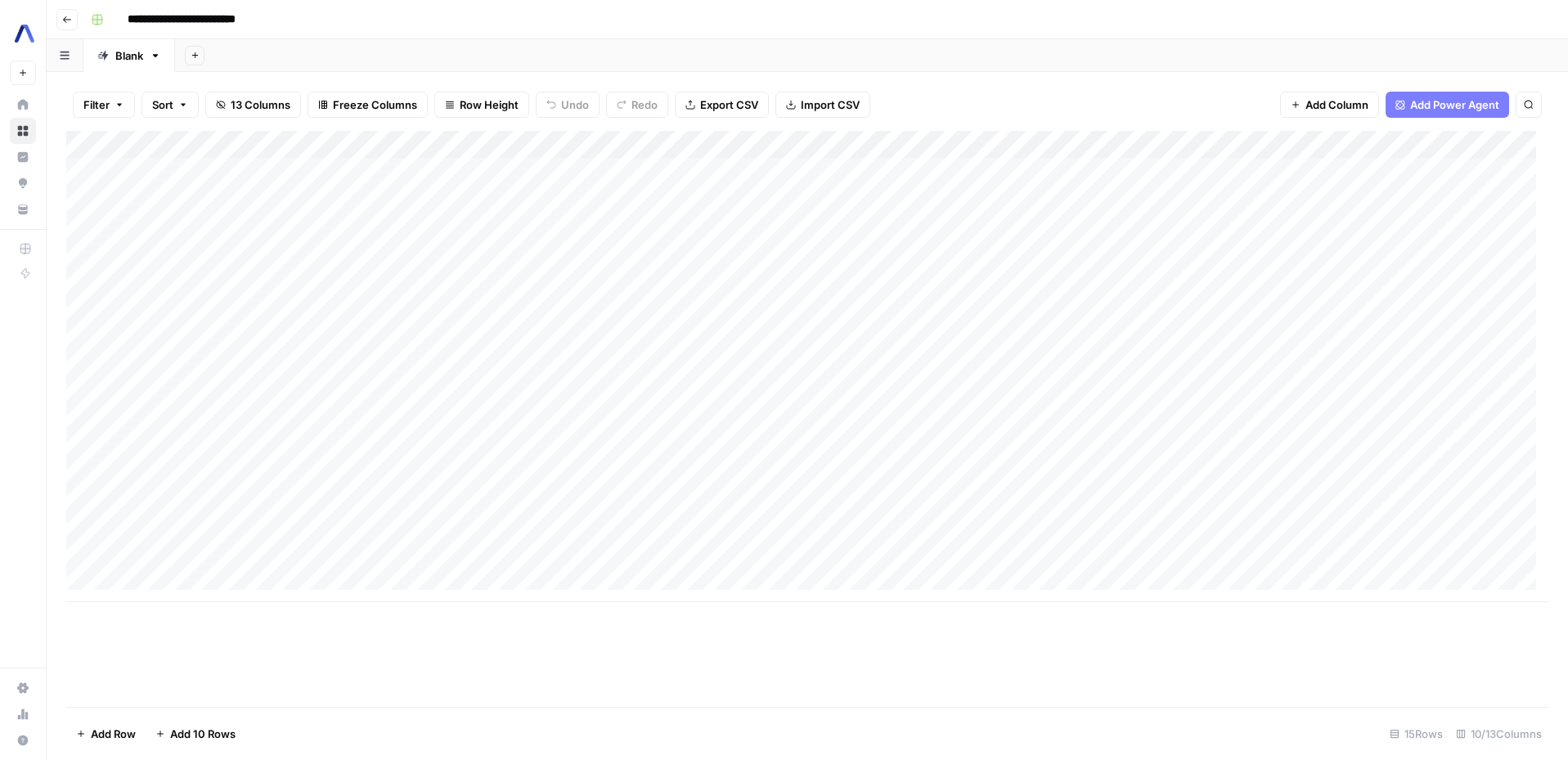
click at [560, 500] on div "Add Column" at bounding box center [808, 367] width 1482 height 471
click at [568, 532] on div "Add Column" at bounding box center [808, 367] width 1482 height 471
click at [932, 504] on div "Add Column" at bounding box center [808, 367] width 1482 height 471
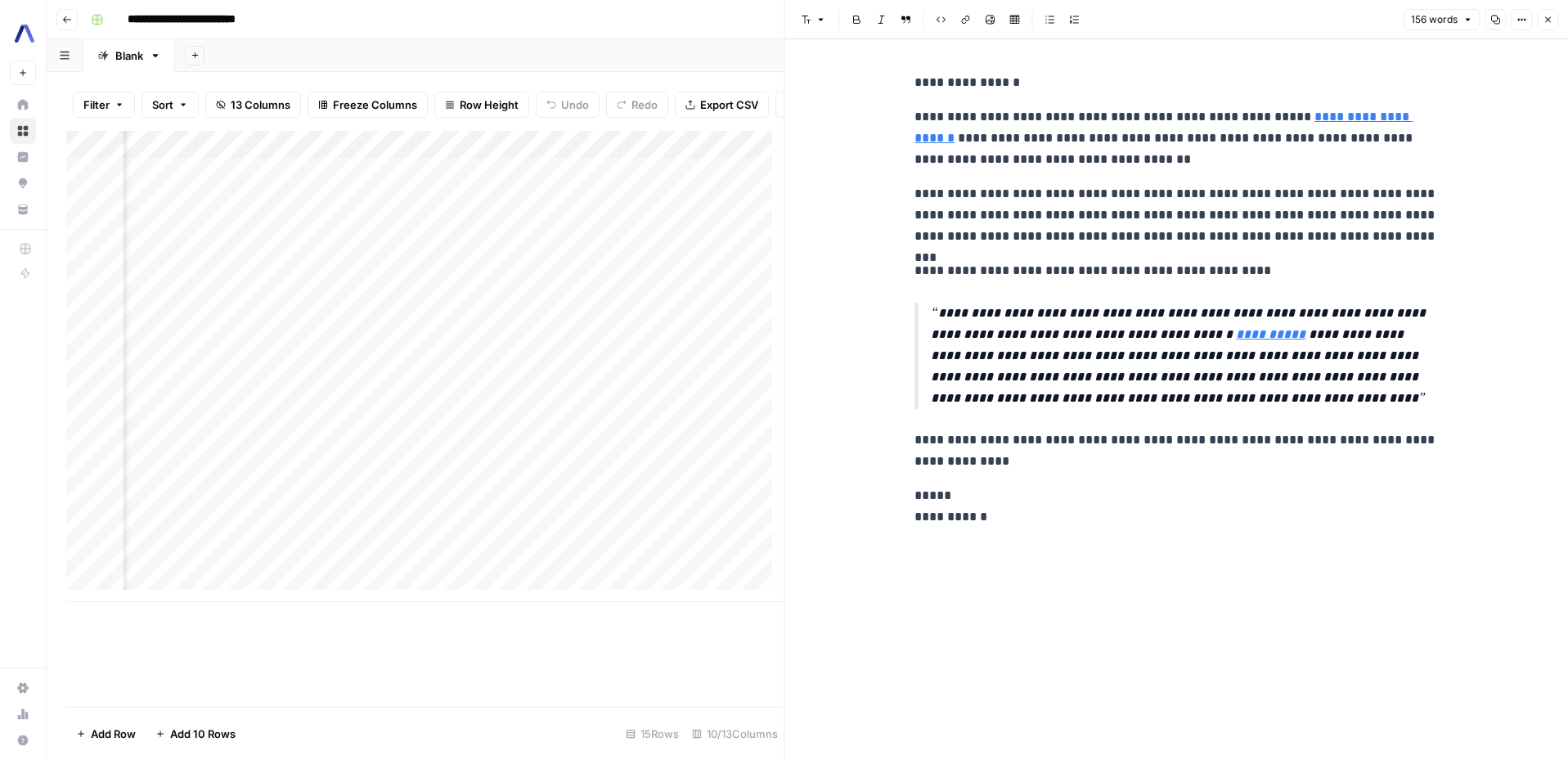
click at [1341, 110] on link "**********" at bounding box center [1163, 127] width 498 height 34
click at [1262, 93] on input "[URL][DOMAIN_NAME]" at bounding box center [1209, 93] width 218 height 16
click at [1338, 94] on body "**********" at bounding box center [784, 380] width 1568 height 760
click at [1329, 116] on link "**********" at bounding box center [1163, 127] width 498 height 34
click at [1332, 90] on icon at bounding box center [1337, 92] width 10 height 10
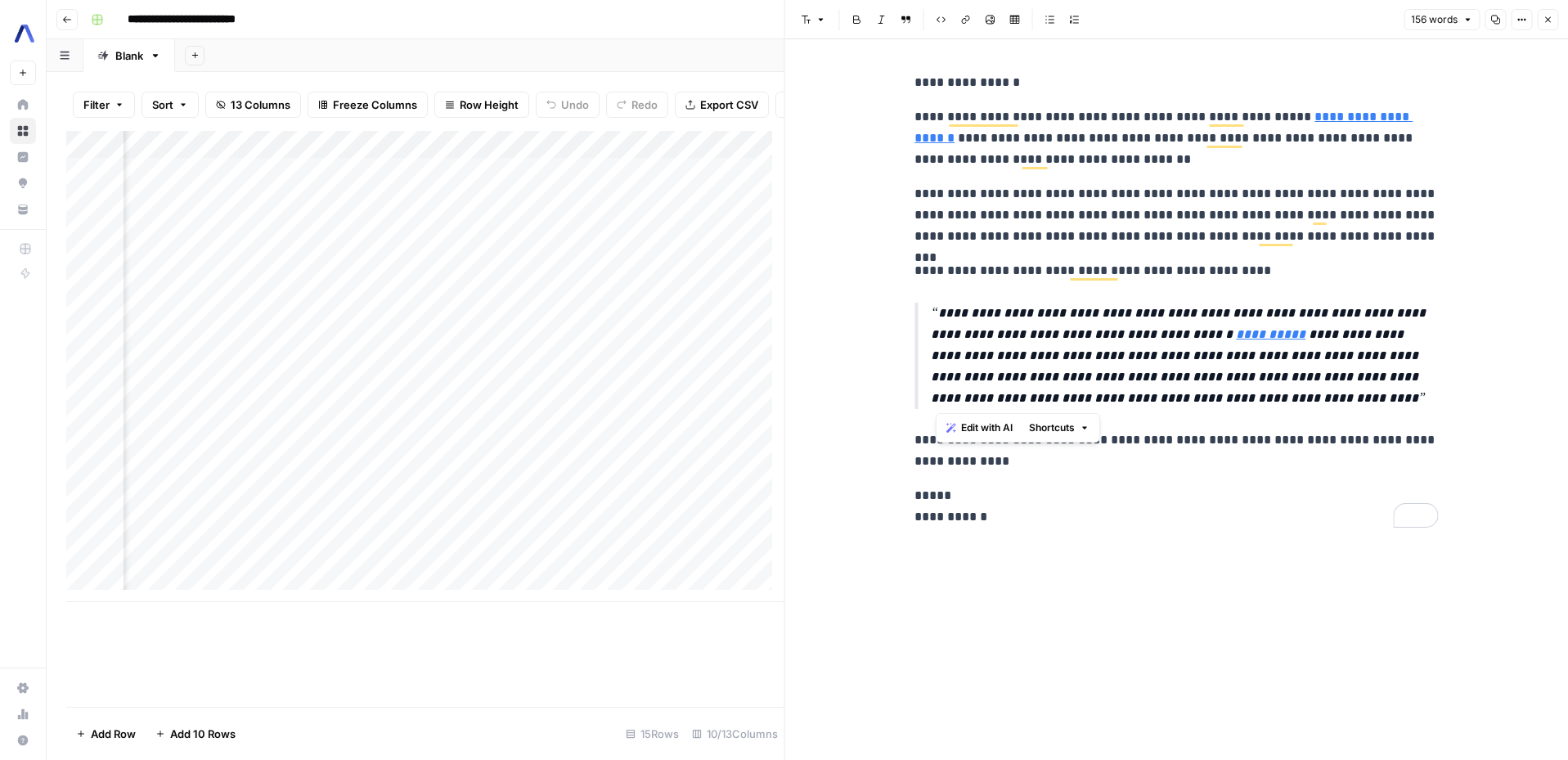
drag, startPoint x: 1240, startPoint y: 397, endPoint x: 928, endPoint y: 319, distance: 321.6
click at [928, 319] on blockquote "**********" at bounding box center [1176, 355] width 524 height 106
click at [581, 539] on div "Add Column" at bounding box center [425, 367] width 718 height 471
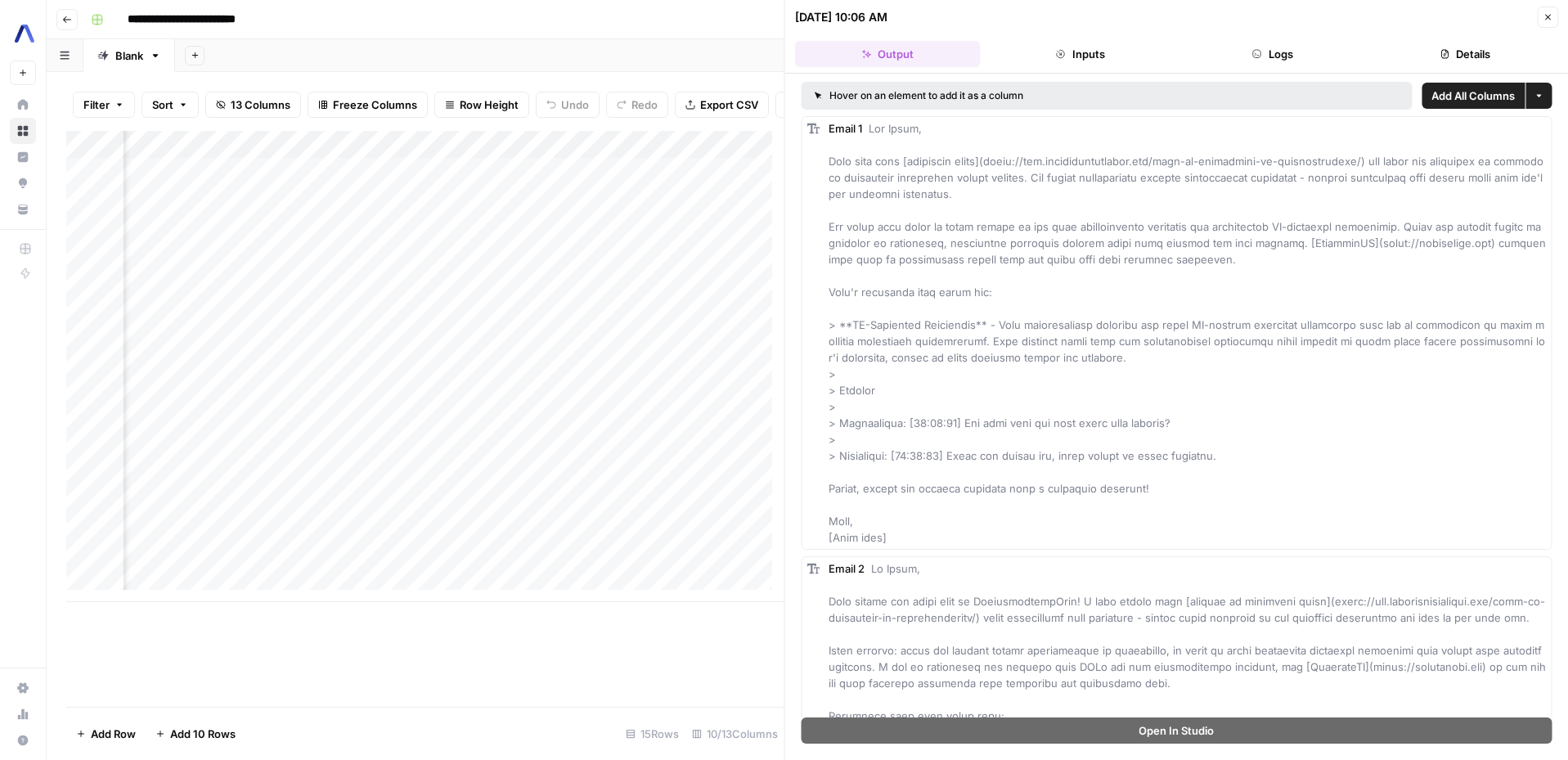
scroll to position [0, 636]
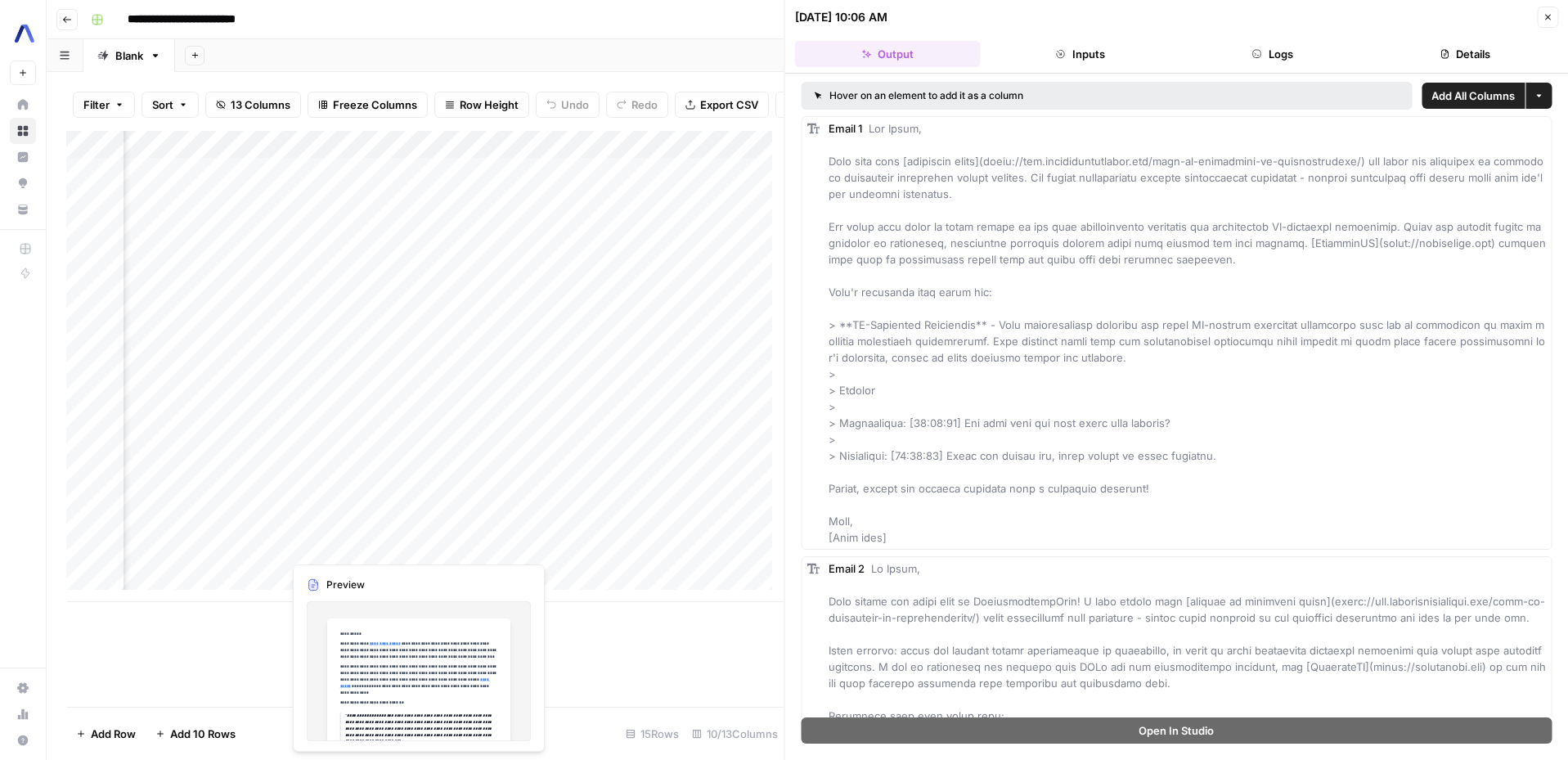
click at [415, 545] on div "Add Column" at bounding box center [425, 367] width 718 height 471
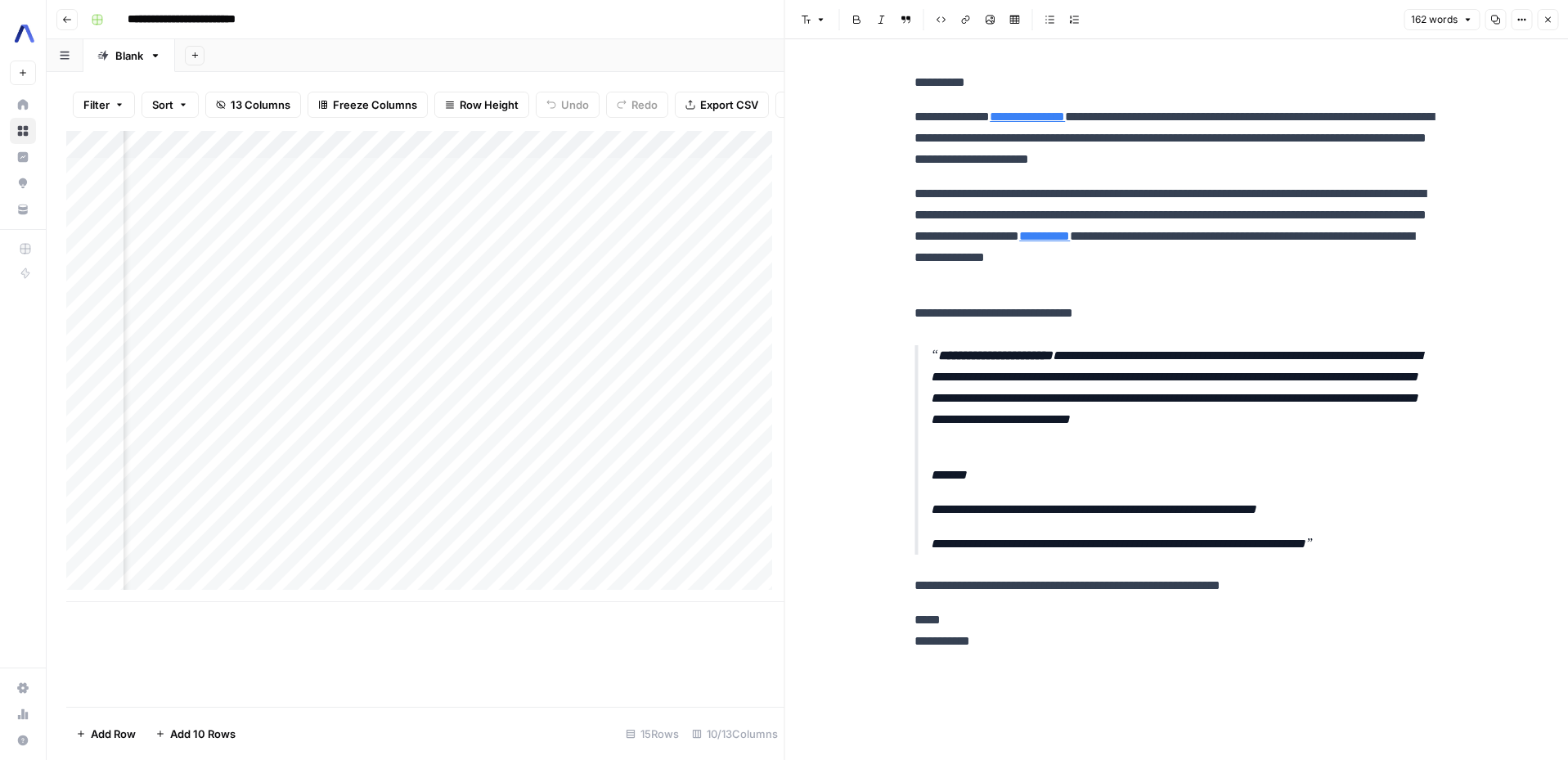
click at [1044, 122] on link "**********" at bounding box center [1027, 116] width 76 height 12
click at [1061, 95] on input "[URL][DOMAIN_NAME]" at bounding box center [1115, 93] width 218 height 16
click at [1100, 89] on input "[URL][DOMAIN_NAME]" at bounding box center [1115, 93] width 218 height 16
click at [1234, 86] on body "**********" at bounding box center [784, 380] width 1568 height 760
click at [1065, 112] on link "**********" at bounding box center [1027, 116] width 76 height 12
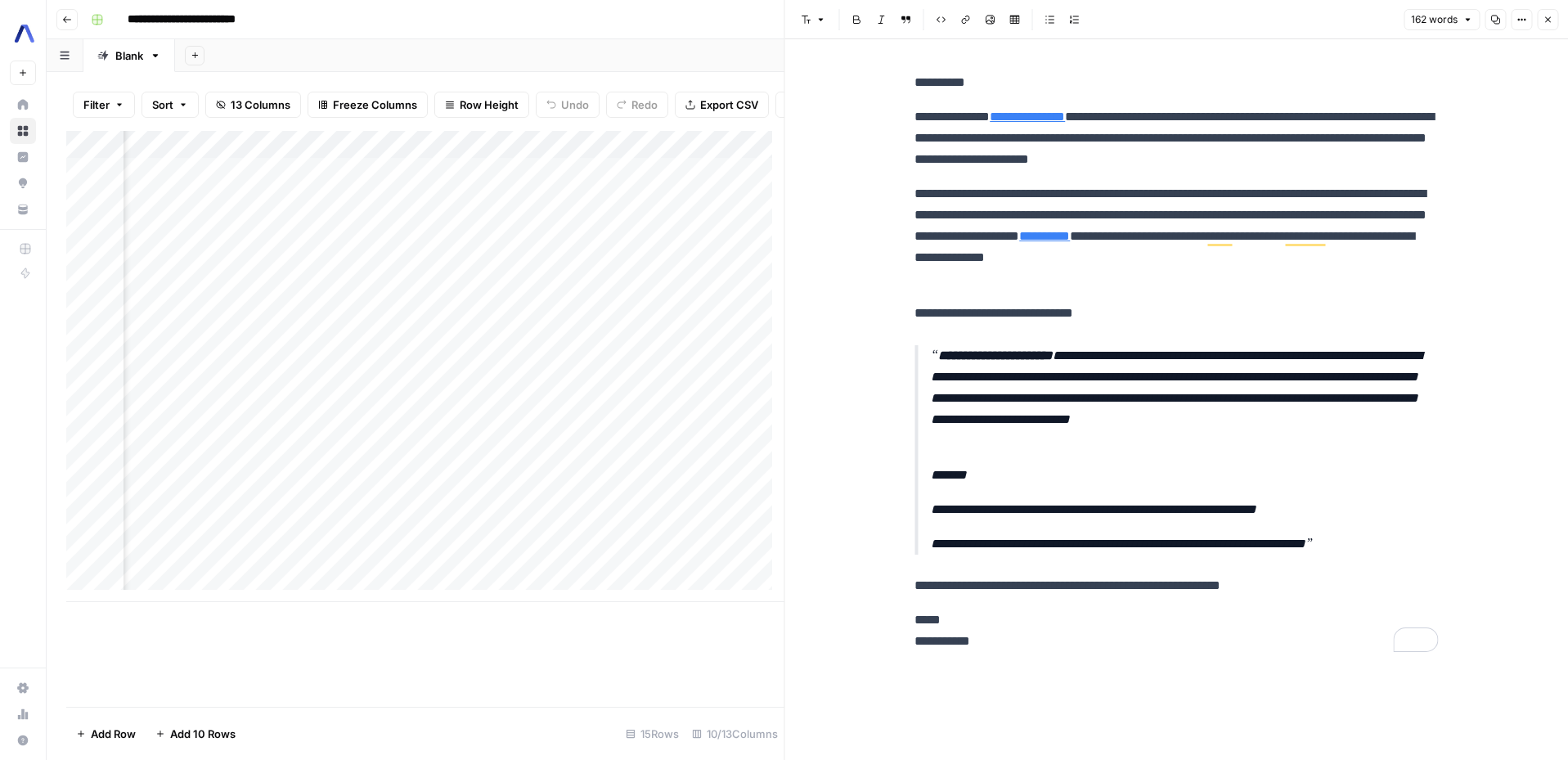
click at [1065, 110] on link "**********" at bounding box center [1027, 116] width 76 height 12
click at [1065, 123] on link "**********" at bounding box center [1027, 116] width 76 height 12
click at [1065, 119] on link "**********" at bounding box center [1027, 116] width 76 height 12
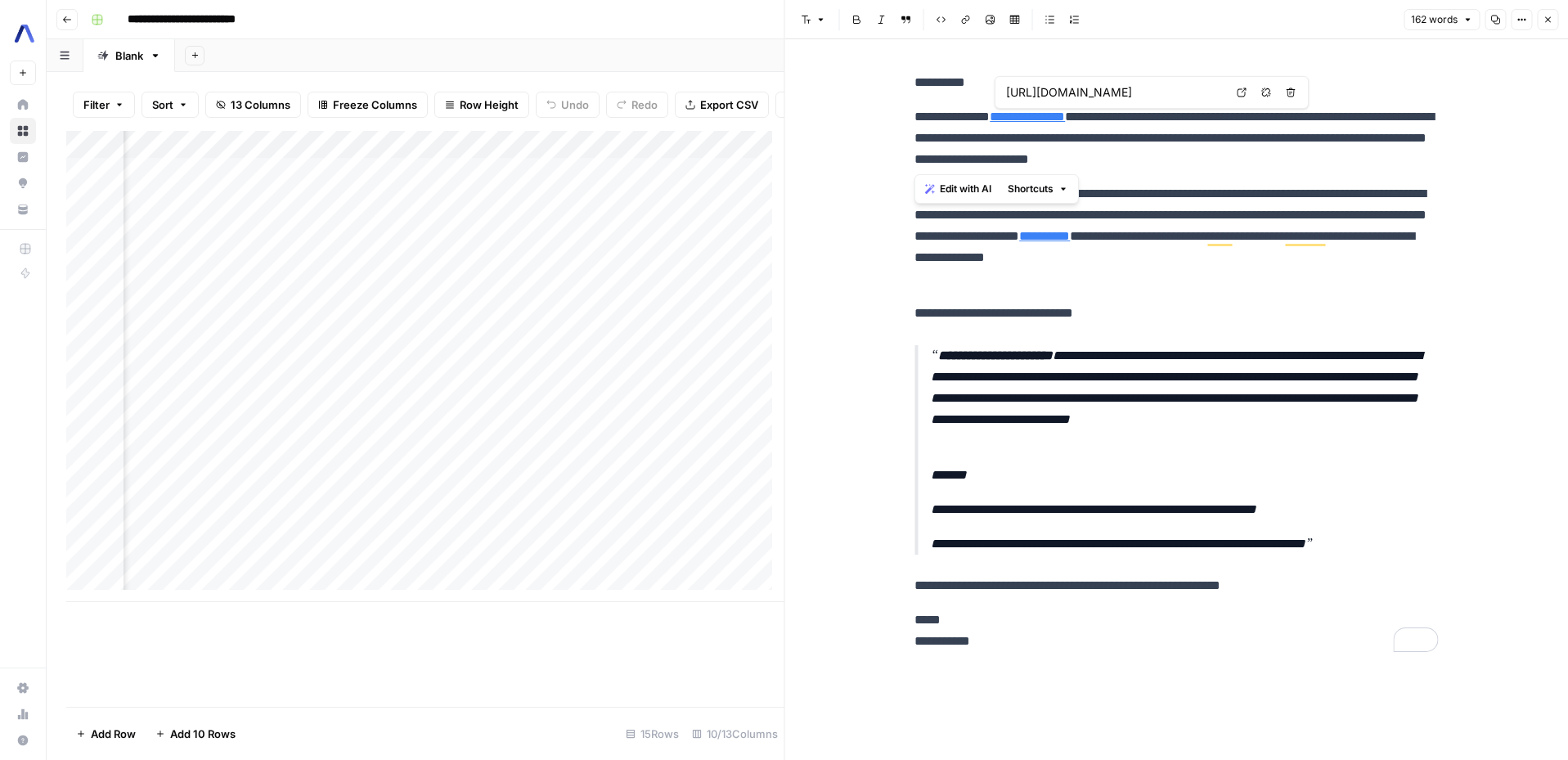
click at [1065, 119] on link "**********" at bounding box center [1027, 116] width 76 height 12
click at [1108, 116] on p "**********" at bounding box center [1176, 138] width 524 height 64
drag, startPoint x: 1106, startPoint y: 117, endPoint x: 1006, endPoint y: 117, distance: 100.0
click at [1006, 117] on p "**********" at bounding box center [1176, 138] width 524 height 64
click at [1058, 111] on link "**********" at bounding box center [1027, 116] width 76 height 12
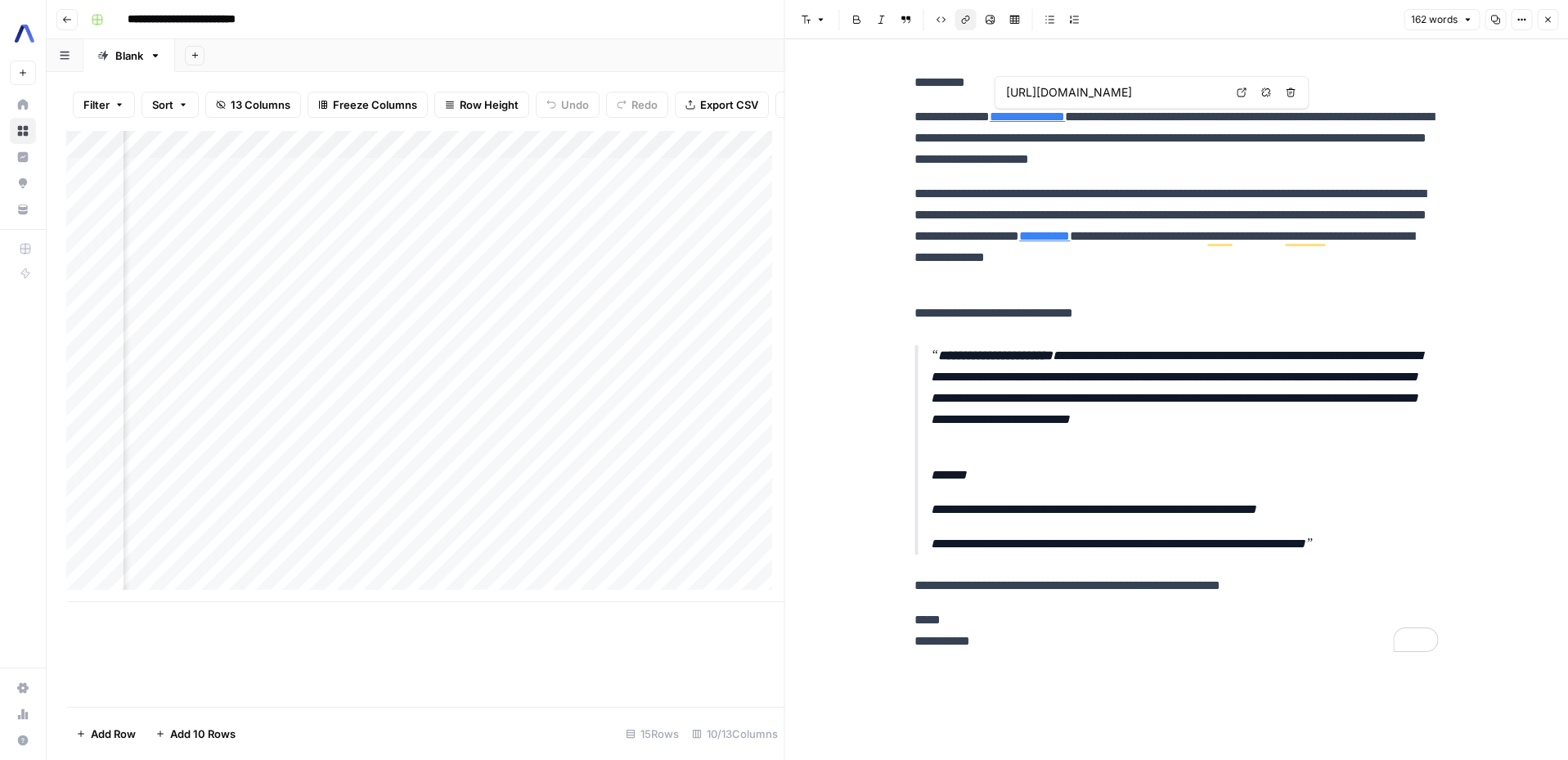
click at [1064, 93] on input "[URL][DOMAIN_NAME]" at bounding box center [1115, 93] width 218 height 16
click at [1063, 117] on link "**********" at bounding box center [1027, 116] width 76 height 12
click at [1237, 92] on icon at bounding box center [1241, 92] width 10 height 10
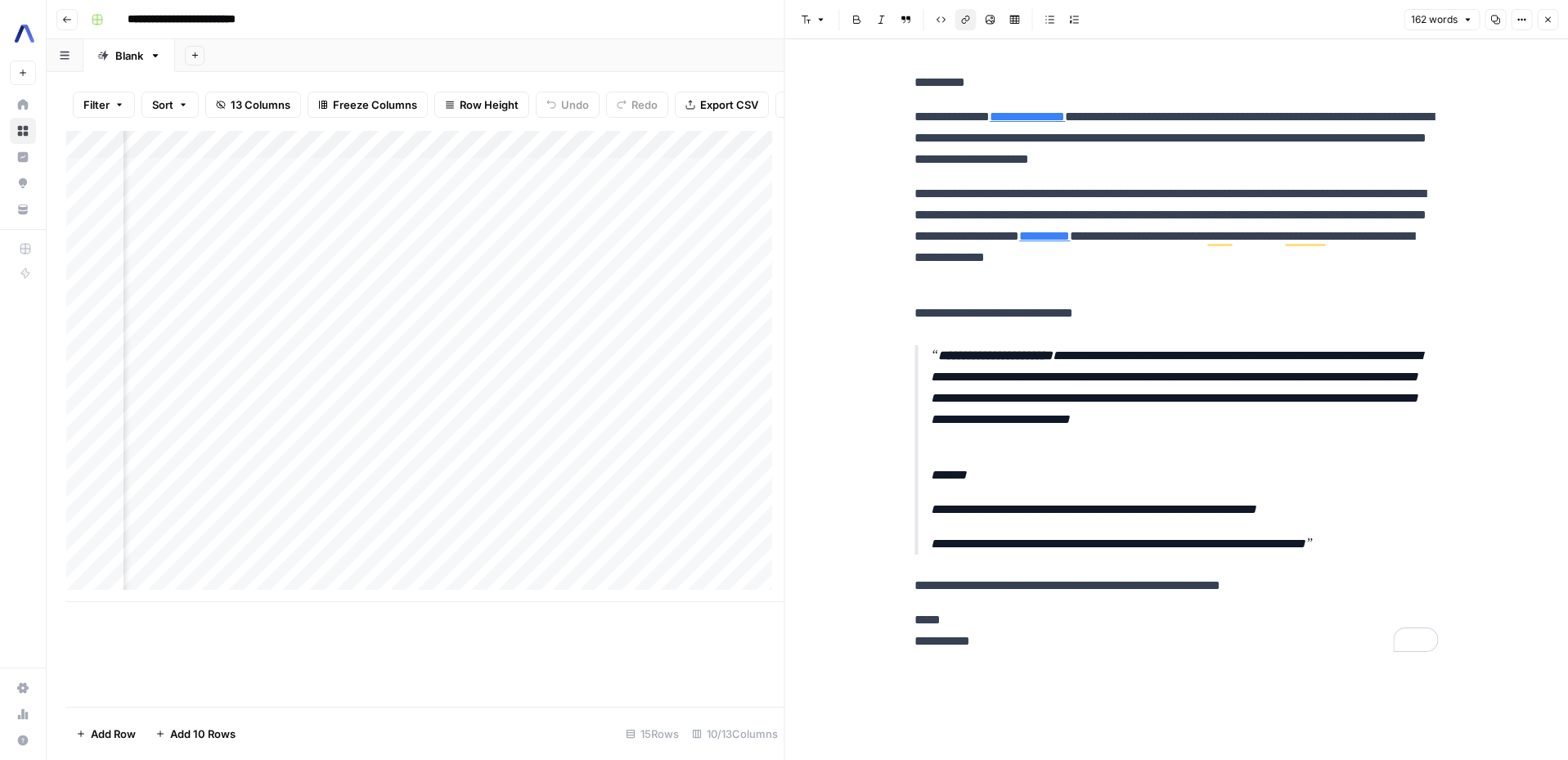
click at [34, 111] on link "Home" at bounding box center [23, 105] width 26 height 26
